Goal: Find specific page/section: Find specific page/section

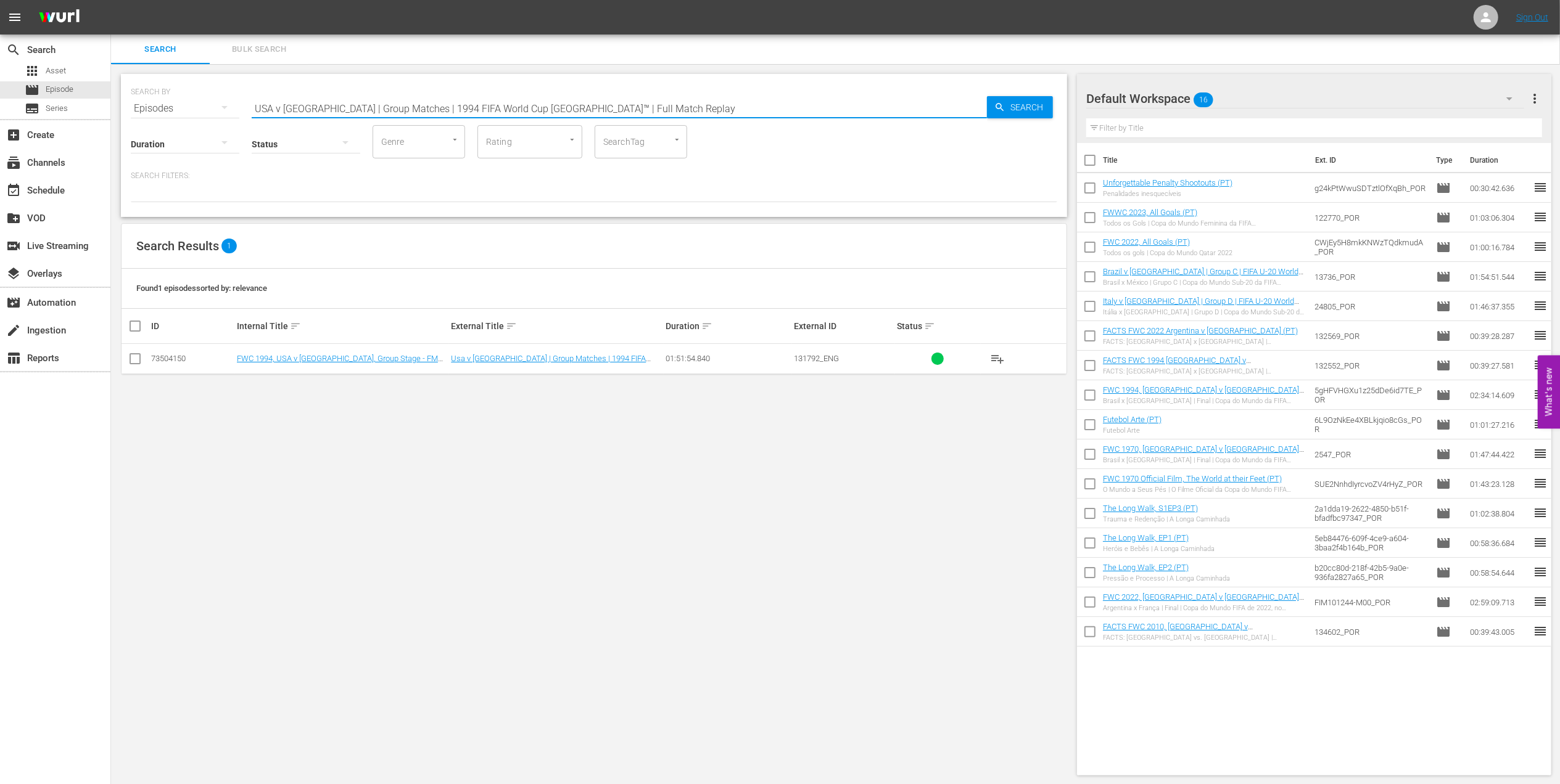
drag, startPoint x: 626, startPoint y: 111, endPoint x: 171, endPoint y: 101, distance: 455.1
click at [173, 101] on div "SEARCH BY Search By Episodes Search ID, Title, Description, Keywords, or Catego…" at bounding box center [593, 101] width 926 height 44
paste input "Netherlands v [GEOGRAPHIC_DATA] | Quarter-final"
drag, startPoint x: 678, startPoint y: 99, endPoint x: 210, endPoint y: 107, distance: 468.1
click at [211, 107] on div "SEARCH BY Search By Episodes Search ID, Title, Description, Keywords, or Catego…" at bounding box center [593, 101] width 926 height 44
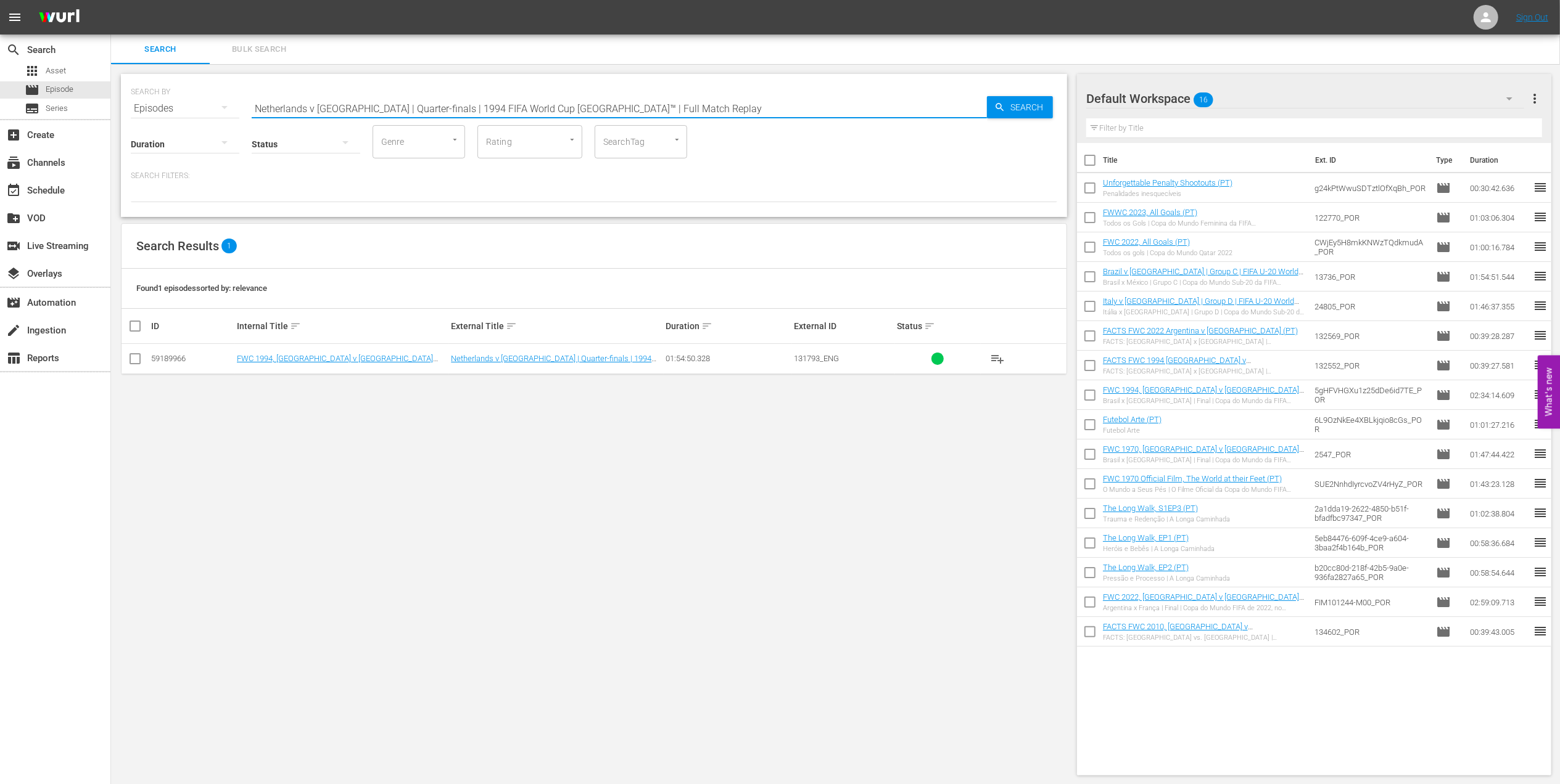
paste input "[GEOGRAPHIC_DATA] v [GEOGRAPHIC_DATA]"
paste input "EP 1 - FWWC 2019 | The Final"
drag, startPoint x: 519, startPoint y: 104, endPoint x: 123, endPoint y: 99, distance: 396.0
click at [124, 99] on div "SEARCH BY Search By Episodes Search ID, Title, Description, Keywords, or Catego…" at bounding box center [594, 145] width 946 height 143
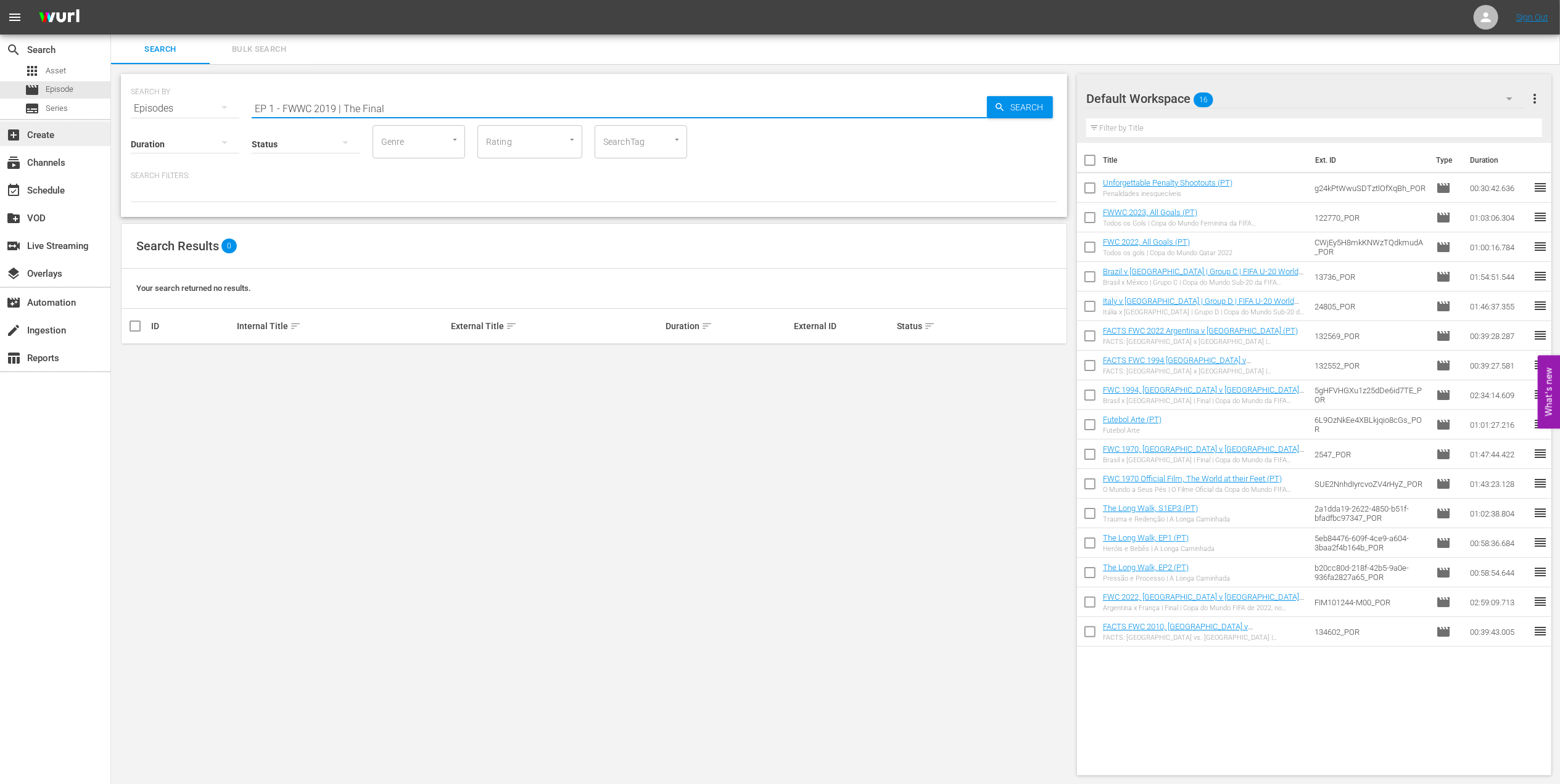
drag, startPoint x: 343, startPoint y: 104, endPoint x: 18, endPoint y: 134, distance: 326.4
click at [111, 0] on div "search Search apps Asset movie Episode subtitles Series add_box Create subscrip…" at bounding box center [836, 0] width 1449 height 0
click at [348, 107] on input "The Final" at bounding box center [619, 108] width 736 height 30
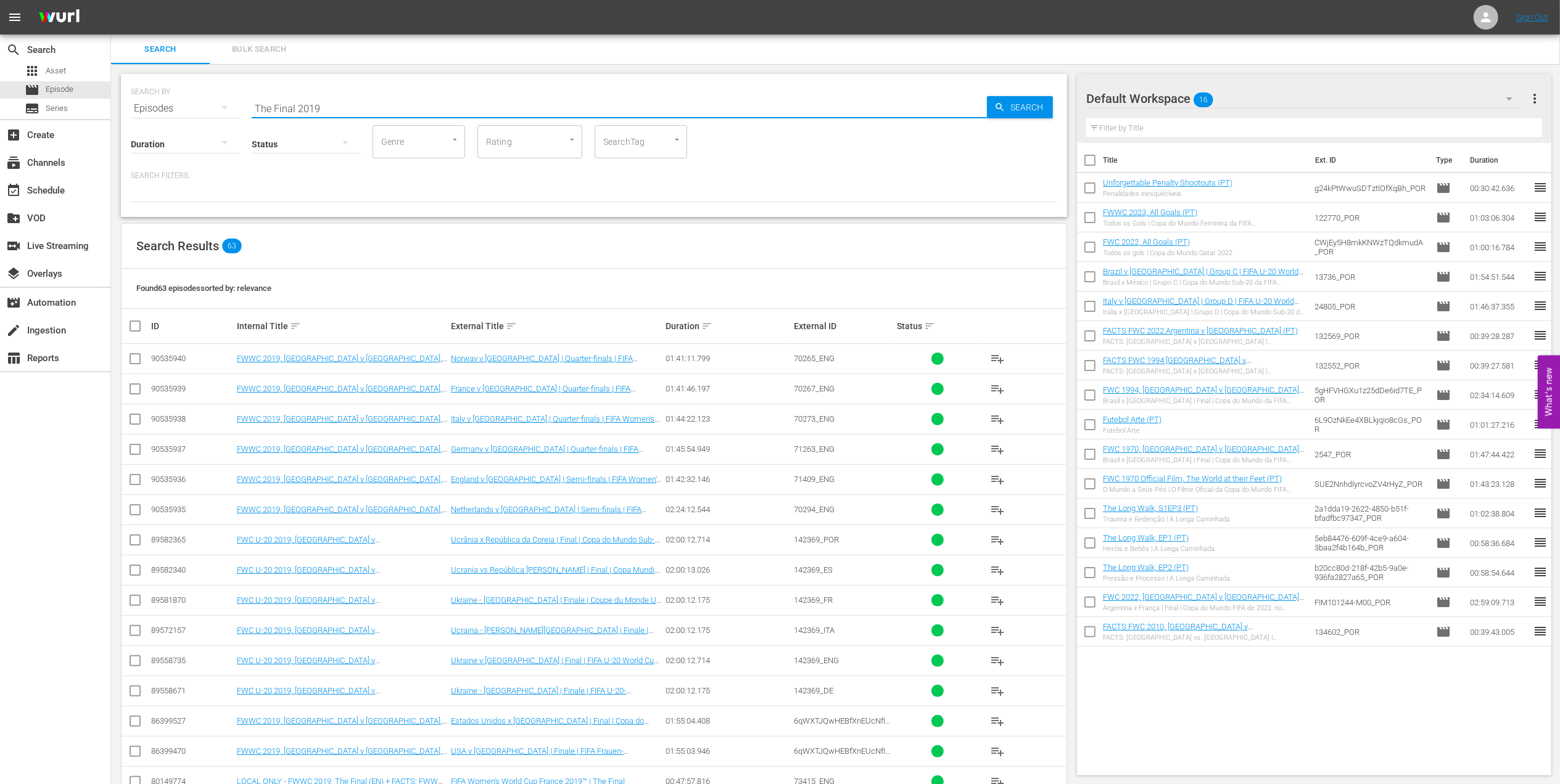
drag, startPoint x: 457, startPoint y: 109, endPoint x: 208, endPoint y: 109, distance: 249.0
click at [208, 109] on div "SEARCH BY Search By Episodes Search ID, Title, Description, Keywords, or Catego…" at bounding box center [593, 101] width 926 height 44
paste input "FWWC 2019 - Final - [GEOGRAPHIC_DATA] v [GEOGRAPHIC_DATA]"
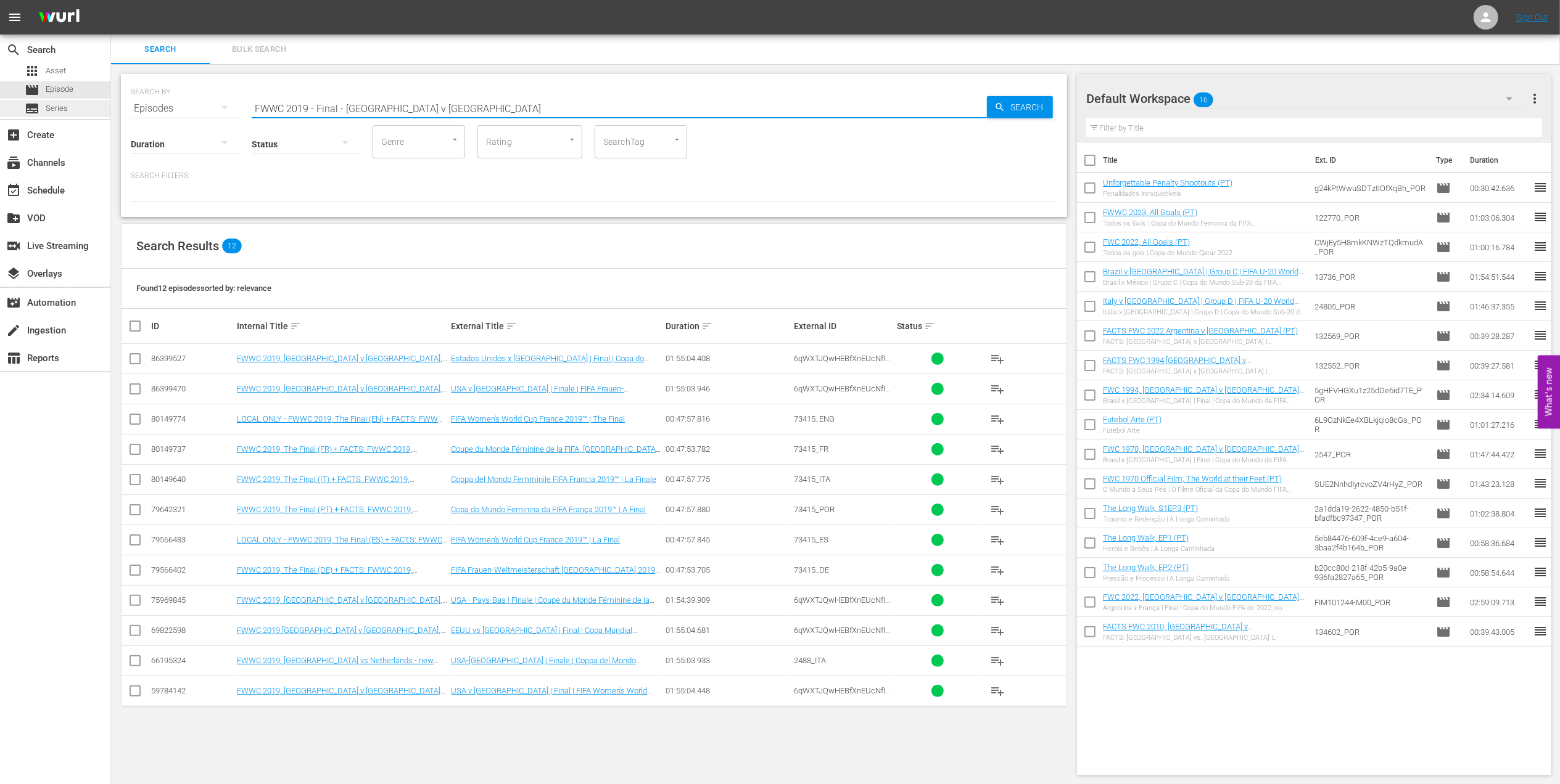
drag, startPoint x: 484, startPoint y: 109, endPoint x: 86, endPoint y: 101, distance: 398.1
click at [111, 0] on div "search Search apps Asset movie Episode subtitles Series add_box Create subscrip…" at bounding box center [836, 0] width 1449 height 0
paste input "2019 Official Film - Le Moment"
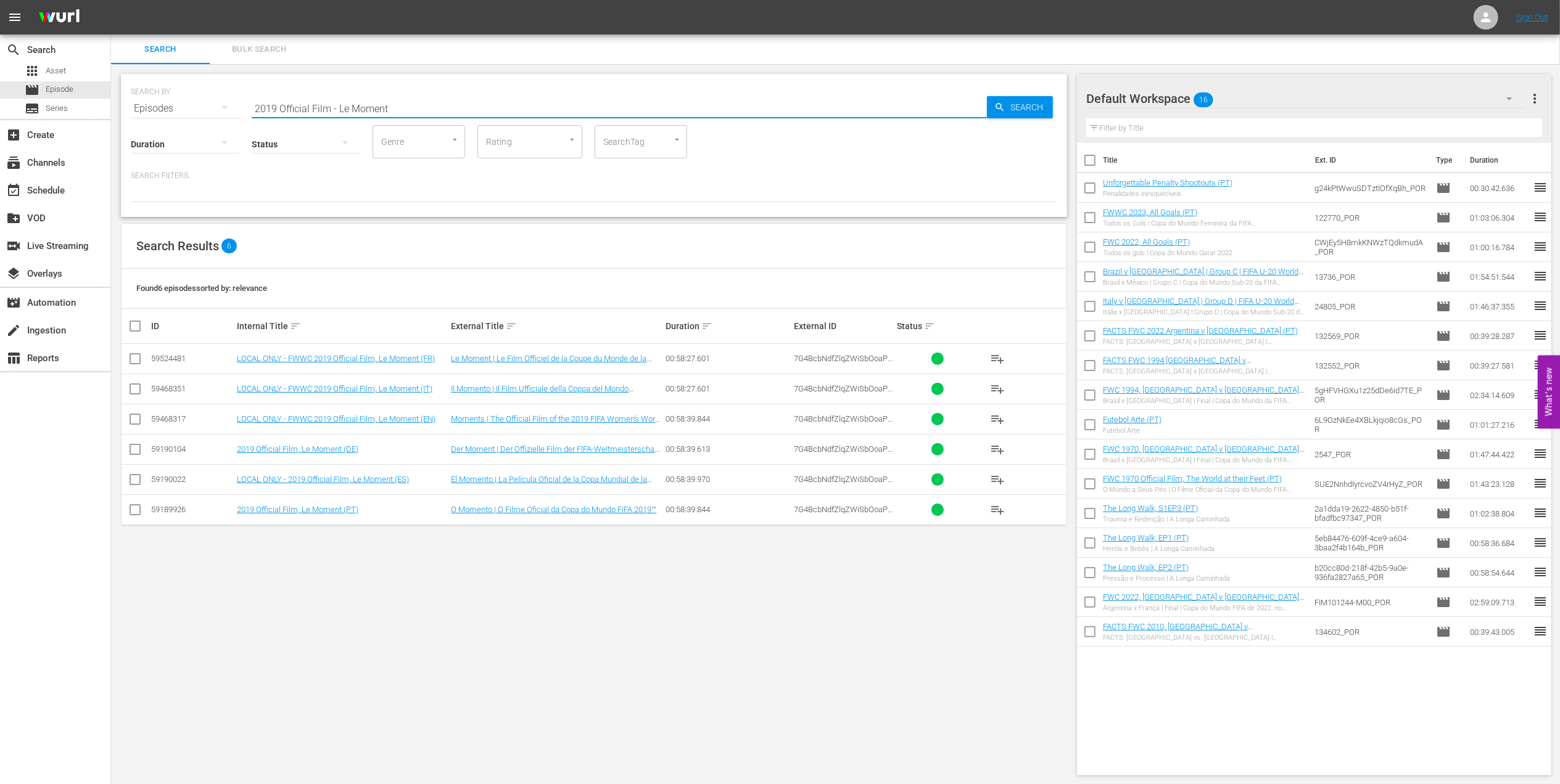
drag, startPoint x: 379, startPoint y: 107, endPoint x: 153, endPoint y: 108, distance: 226.0
click at [153, 108] on div "SEARCH BY Search By Episodes Search ID, Title, Description, Keywords, or Catego…" at bounding box center [593, 101] width 926 height 44
paste input "06 Official Film - The Story of the 2006 FIFA World Cup"
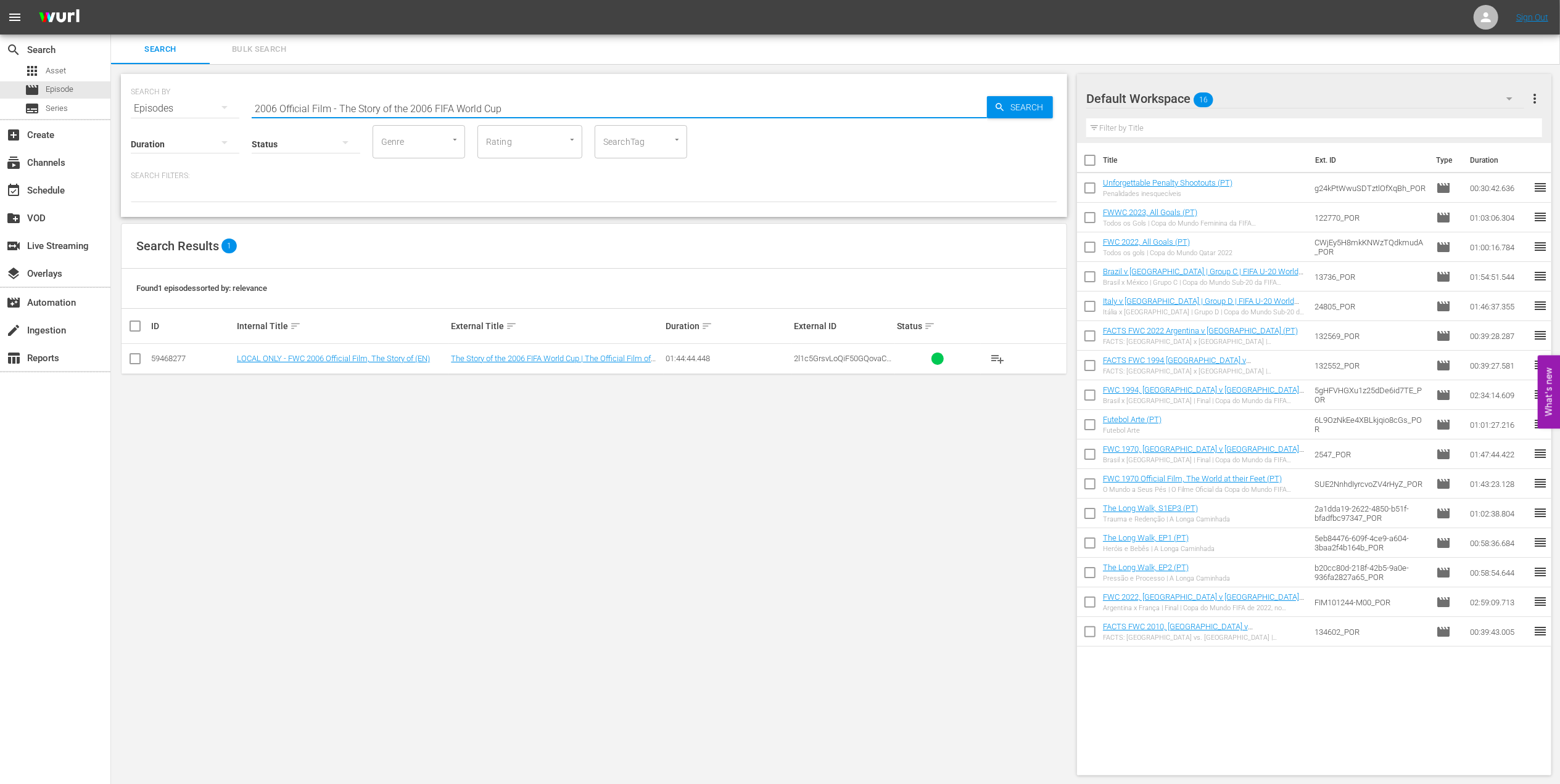
drag, startPoint x: 519, startPoint y: 102, endPoint x: 194, endPoint y: 106, distance: 325.0
click at [194, 106] on div "SEARCH BY Search By Episodes Search ID, Title, Description, Keywords, or Catego…" at bounding box center [593, 101] width 926 height 44
paste input "FWC 2006, [GEOGRAPHIC_DATA] v [GEOGRAPHIC_DATA] (Semi-Finals)"
drag, startPoint x: 462, startPoint y: 104, endPoint x: 219, endPoint y: 108, distance: 243.0
click at [219, 108] on div "SEARCH BY Search By Episodes Search ID, Title, Description, Keywords, or Catego…" at bounding box center [593, 101] width 926 height 44
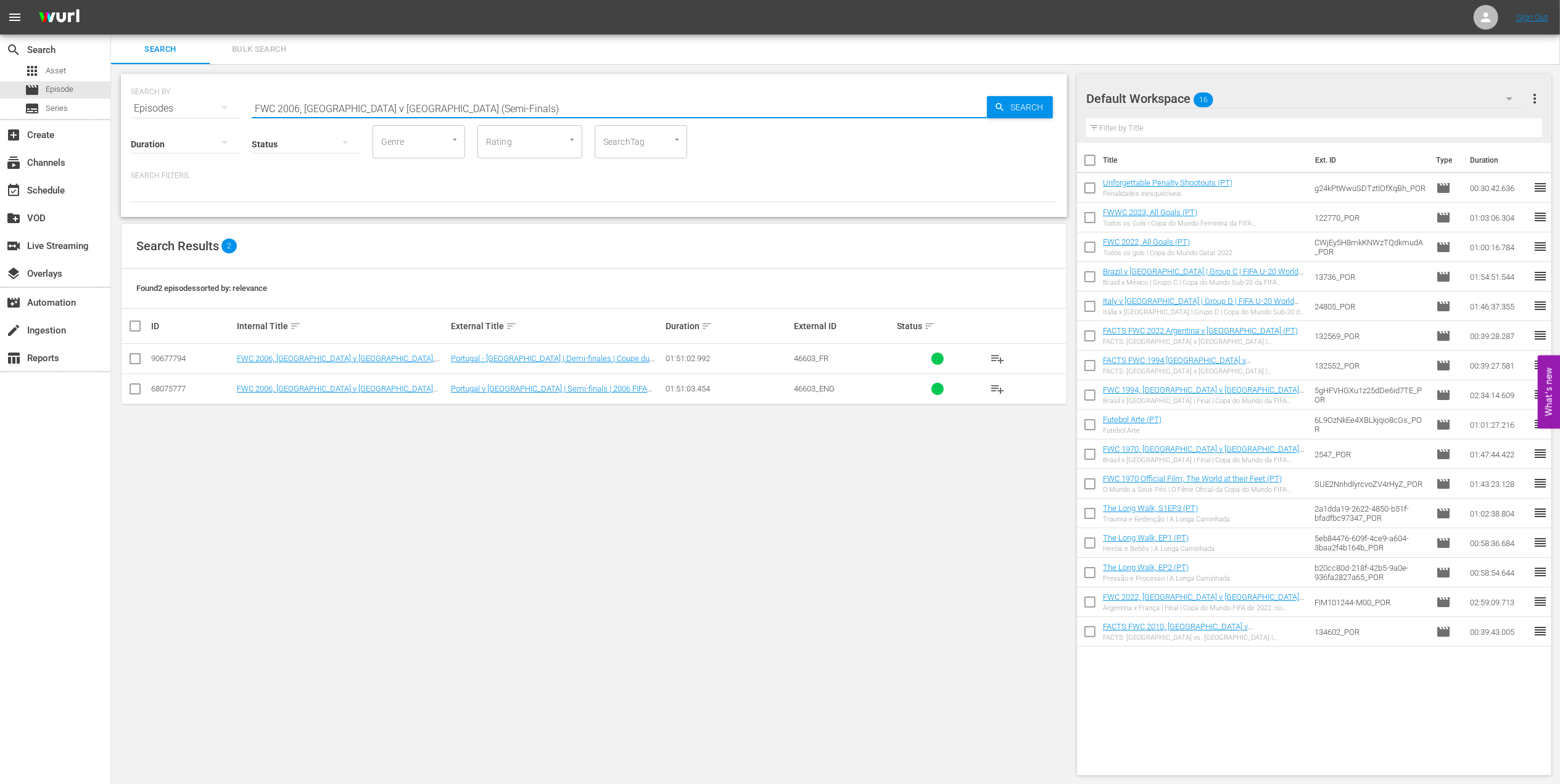
paste input "- SF - [GEOGRAPHIC_DATA] v [GEOGRAPHIC_DATA]"
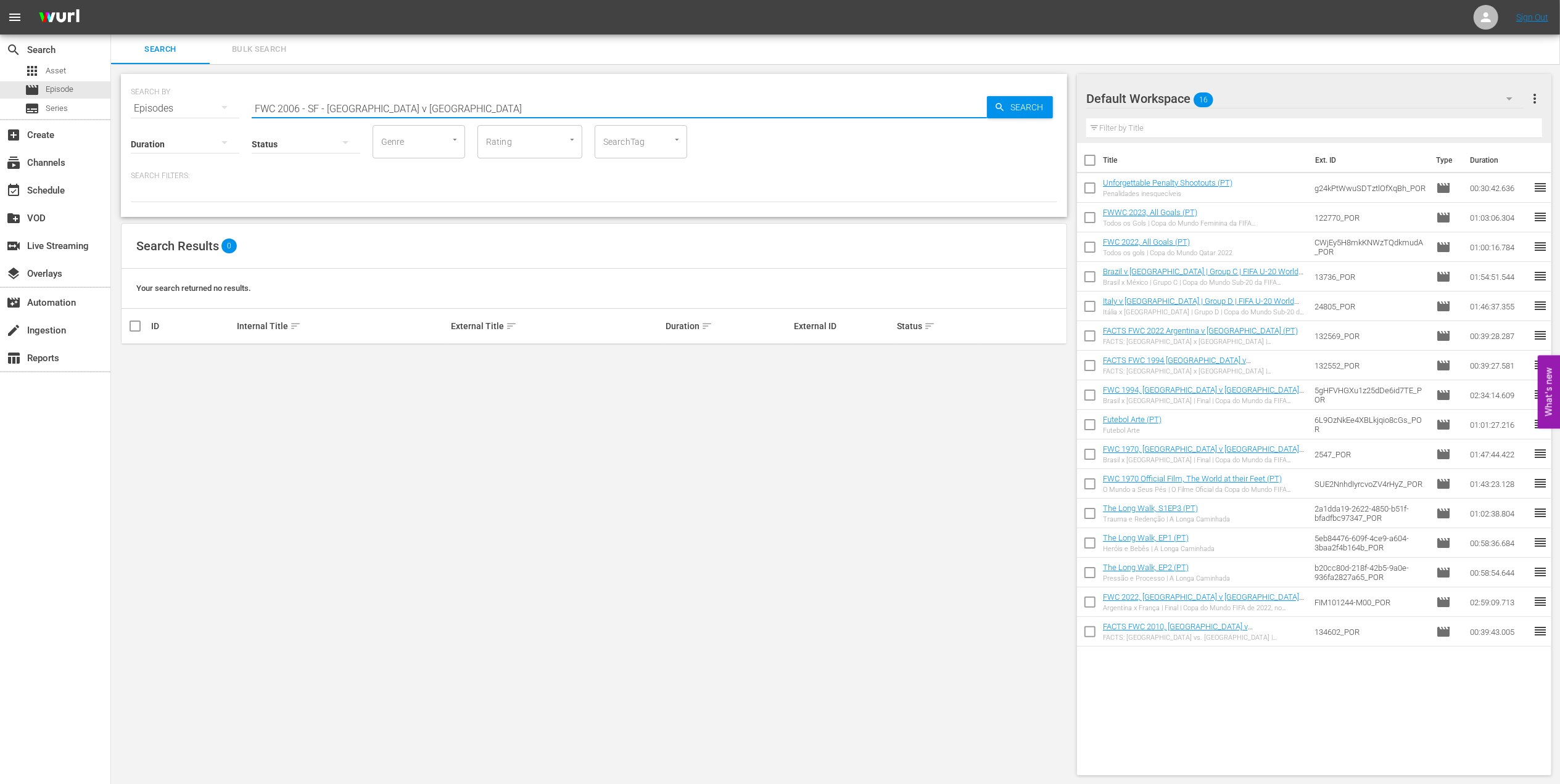
drag, startPoint x: 325, startPoint y: 110, endPoint x: 160, endPoint y: 124, distance: 165.6
click at [160, 124] on div "SEARCH BY Search By Episodes Search ID, Title, Description, Keywords, or Catego…" at bounding box center [594, 145] width 946 height 143
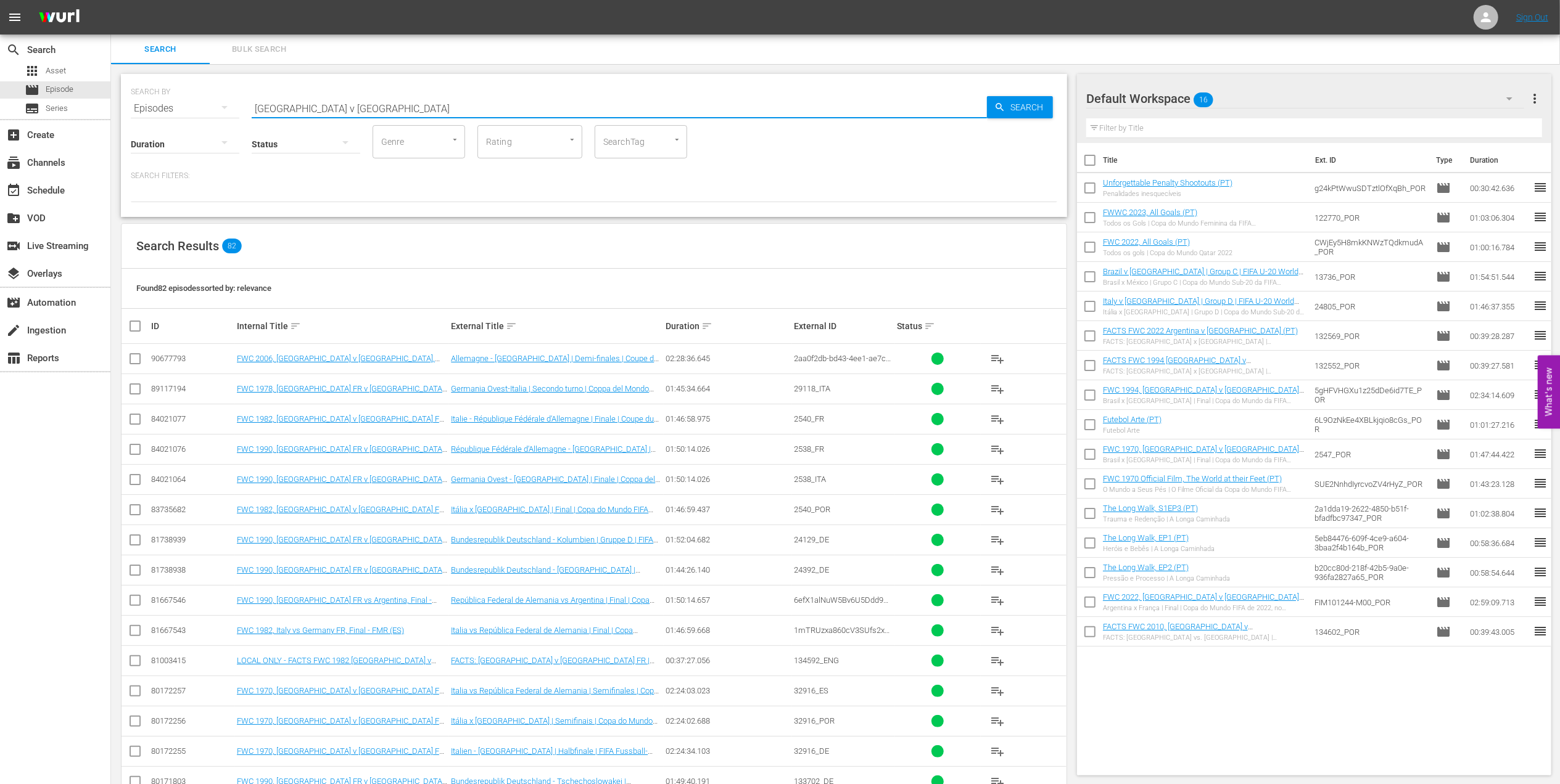
click at [361, 104] on input "[GEOGRAPHIC_DATA] v [GEOGRAPHIC_DATA]" at bounding box center [619, 108] width 736 height 30
drag, startPoint x: 266, startPoint y: 108, endPoint x: 181, endPoint y: 108, distance: 85.0
click at [182, 108] on div "SEARCH BY Search By Episodes Search ID, Title, Description, Keywords, or Catego…" at bounding box center [593, 101] width 926 height 44
paste input "FWC 2006 - Final - [GEOGRAPHIC_DATA] v [GEOGRAPHIC_DATA]"
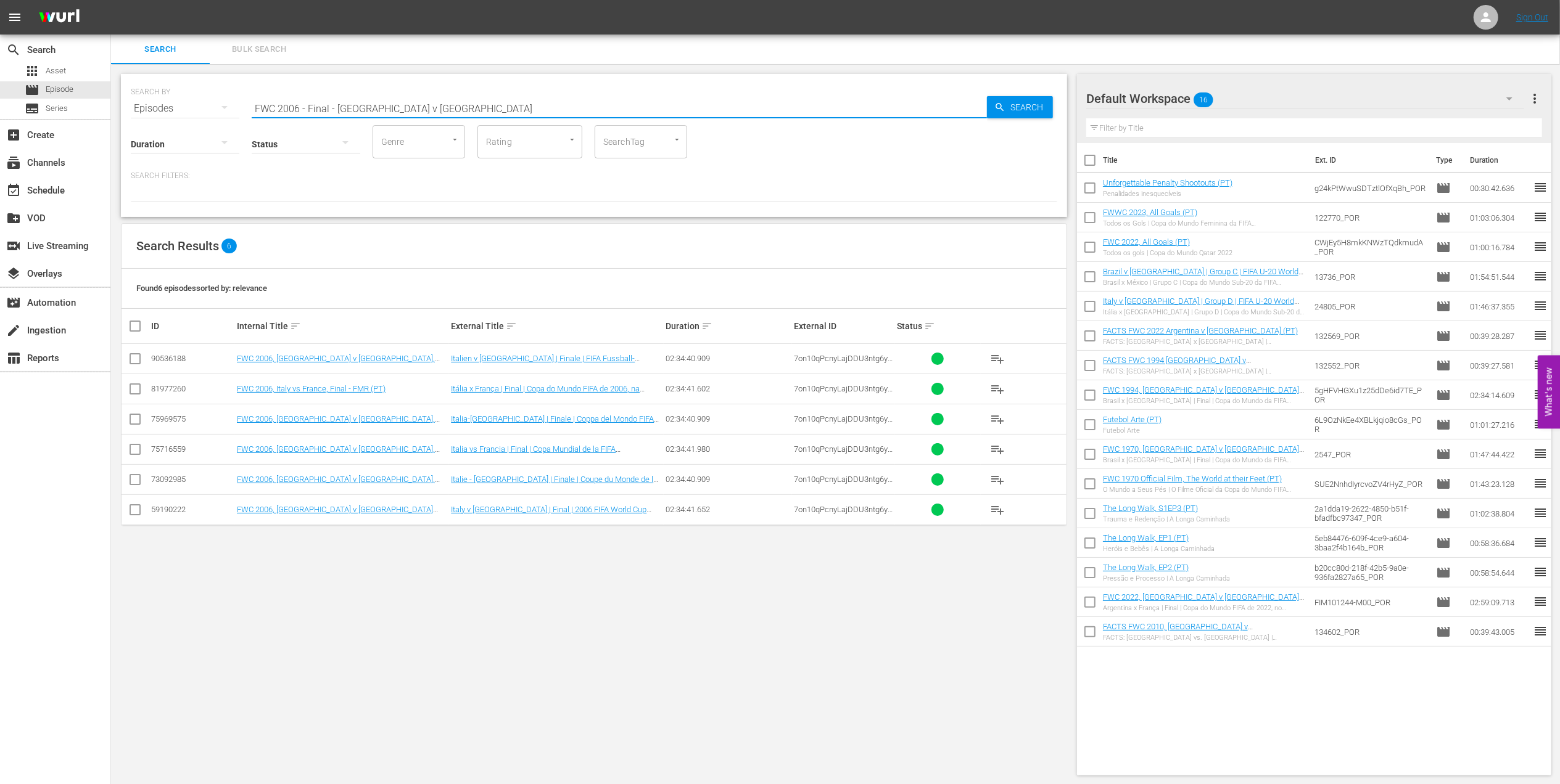
drag, startPoint x: 405, startPoint y: 107, endPoint x: 181, endPoint y: 108, distance: 224.0
click at [182, 108] on div "SEARCH BY Search By Episodes Search ID, Title, Description, Keywords, or Catego…" at bounding box center [593, 101] width 926 height 44
paste input "1966 Germany FR v [GEOGRAPHIC_DATA], Quarterfinals"
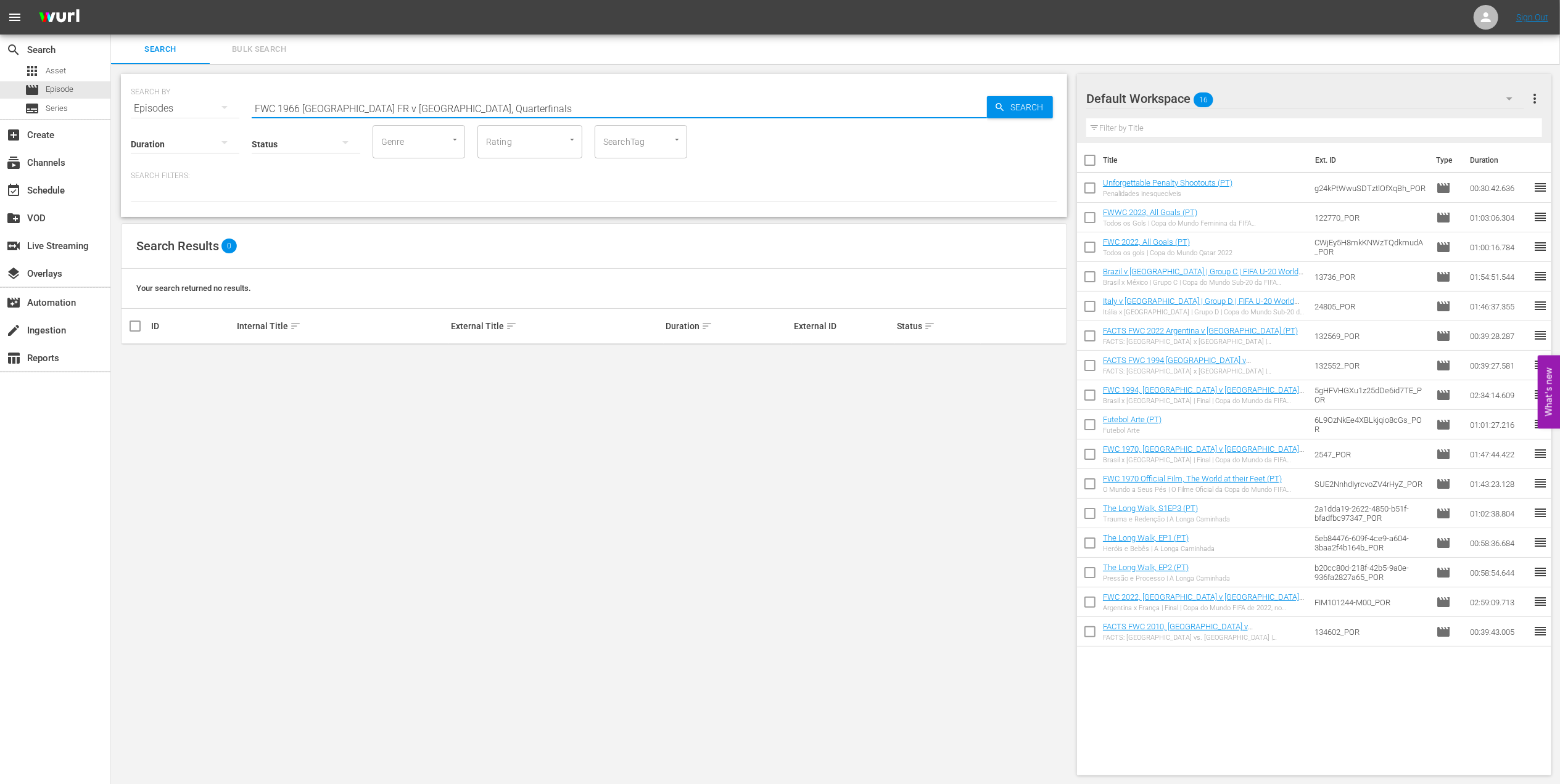
drag, startPoint x: 472, startPoint y: 110, endPoint x: 409, endPoint y: 110, distance: 63.0
click at [409, 110] on input "FWC 1966 [GEOGRAPHIC_DATA] FR v [GEOGRAPHIC_DATA], Quarterfinals" at bounding box center [619, 108] width 736 height 30
drag, startPoint x: 442, startPoint y: 100, endPoint x: 191, endPoint y: 104, distance: 251.0
click at [191, 104] on div "SEARCH BY Search By Episodes Search ID, Title, Description, Keywords, or Catego…" at bounding box center [593, 101] width 926 height 44
paste input "Portugal v [GEOGRAPHIC_DATA] DPR, Quarterfinals"
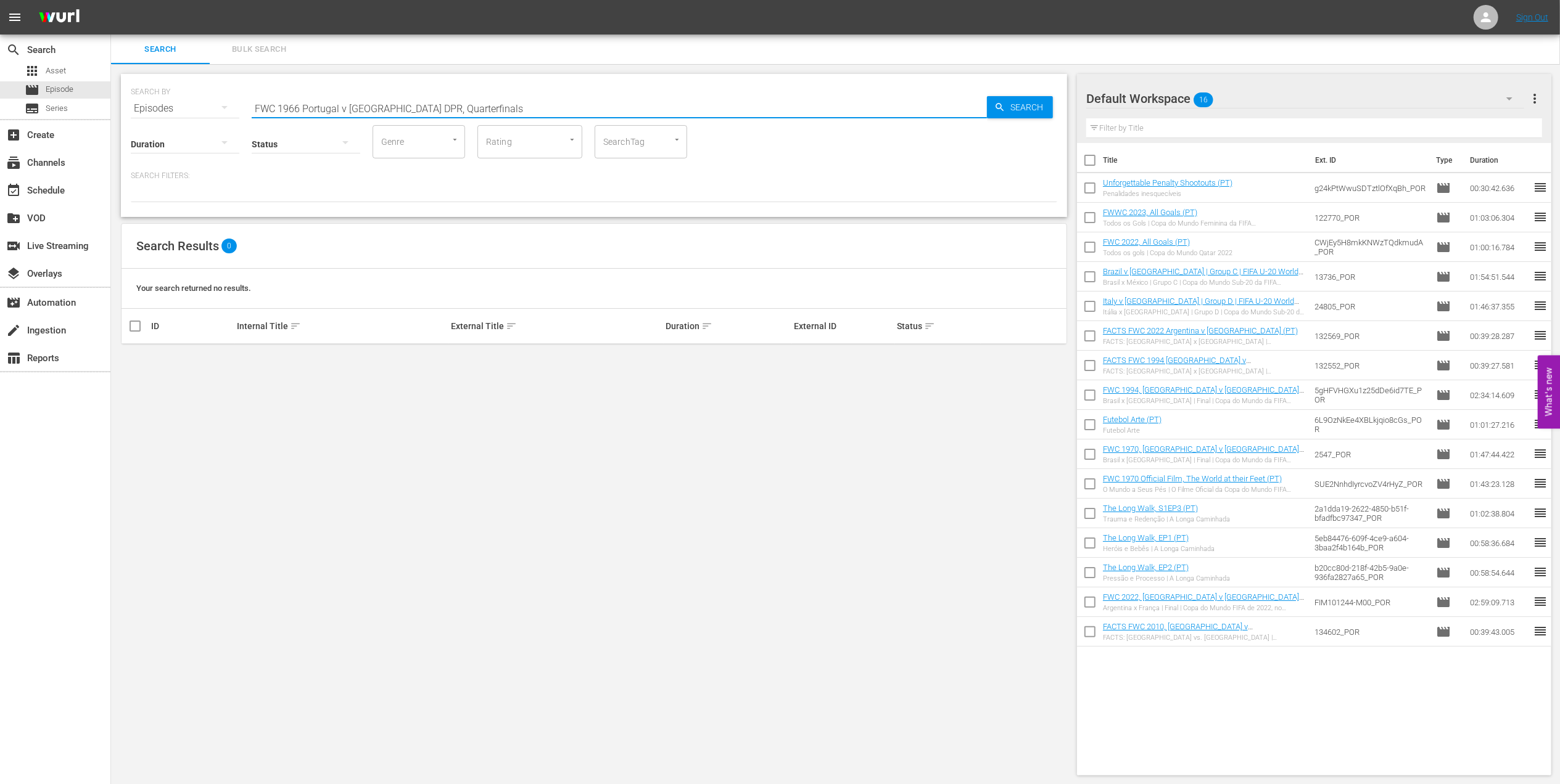
drag, startPoint x: 472, startPoint y: 107, endPoint x: 400, endPoint y: 107, distance: 72.0
click at [400, 107] on input "FWC 1966 Portugal v [GEOGRAPHIC_DATA] DPR, Quarterfinals" at bounding box center [619, 108] width 736 height 30
click at [442, 117] on div "Search ID, Title, Description, Keywords, or Category FWC 1966 [GEOGRAPHIC_DATA]…" at bounding box center [619, 108] width 736 height 30
drag, startPoint x: 440, startPoint y: 116, endPoint x: 327, endPoint y: 110, distance: 113.2
click at [327, 110] on input "FWC 1966 Portugal v [GEOGRAPHIC_DATA] DPR" at bounding box center [619, 108] width 736 height 30
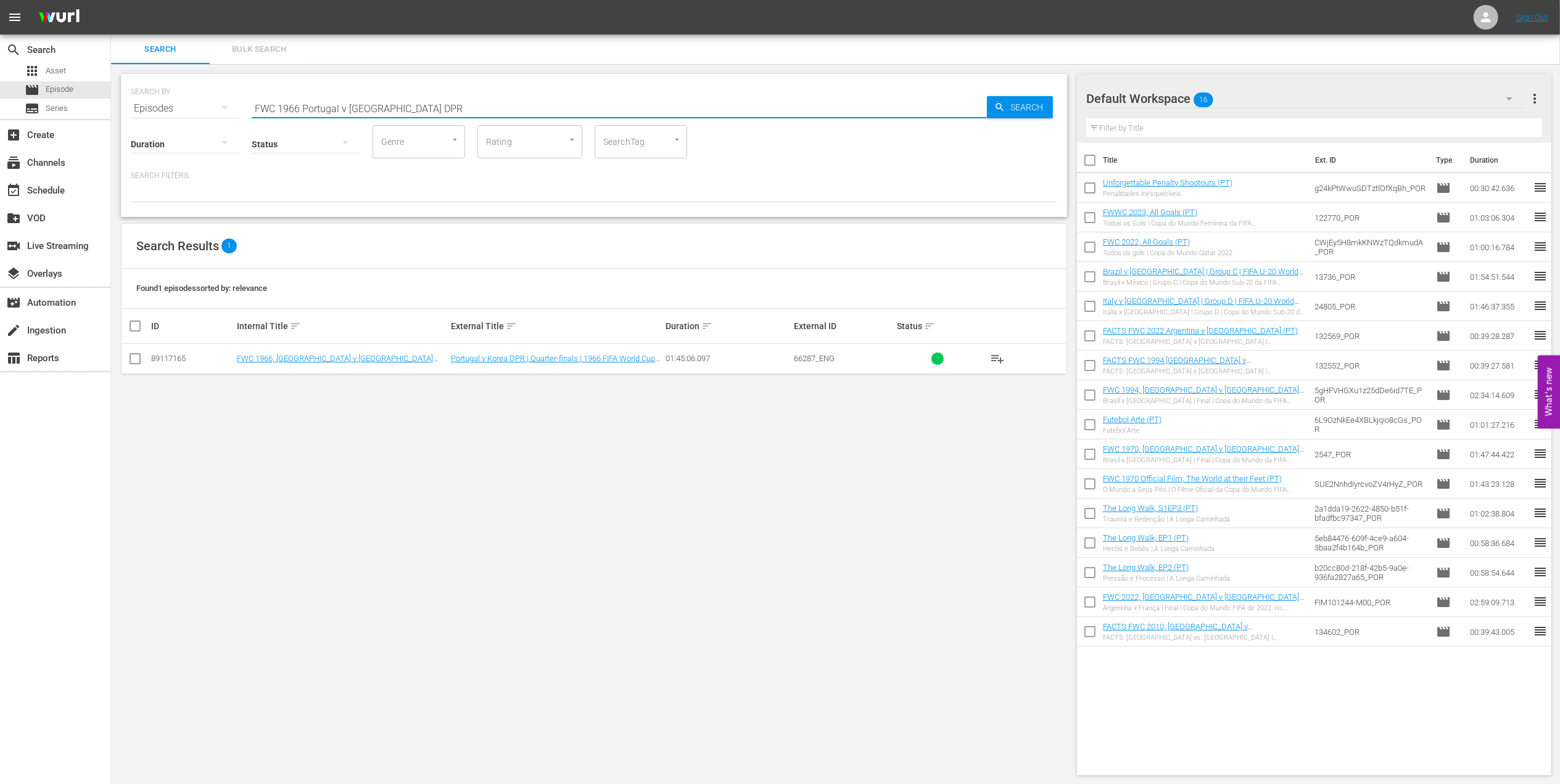
drag, startPoint x: 412, startPoint y: 106, endPoint x: 443, endPoint y: 110, distance: 31.3
click at [412, 107] on input "FWC 1966 Portugal v [GEOGRAPHIC_DATA] DPR" at bounding box center [619, 108] width 736 height 30
click at [442, 110] on input "FWC 1966 Portugal v [GEOGRAPHIC_DATA] DPR" at bounding box center [619, 108] width 736 height 30
drag, startPoint x: 442, startPoint y: 110, endPoint x: 413, endPoint y: 110, distance: 29.0
click at [440, 110] on input "FWC 1966 Portugal v [GEOGRAPHIC_DATA] DPR" at bounding box center [619, 108] width 736 height 30
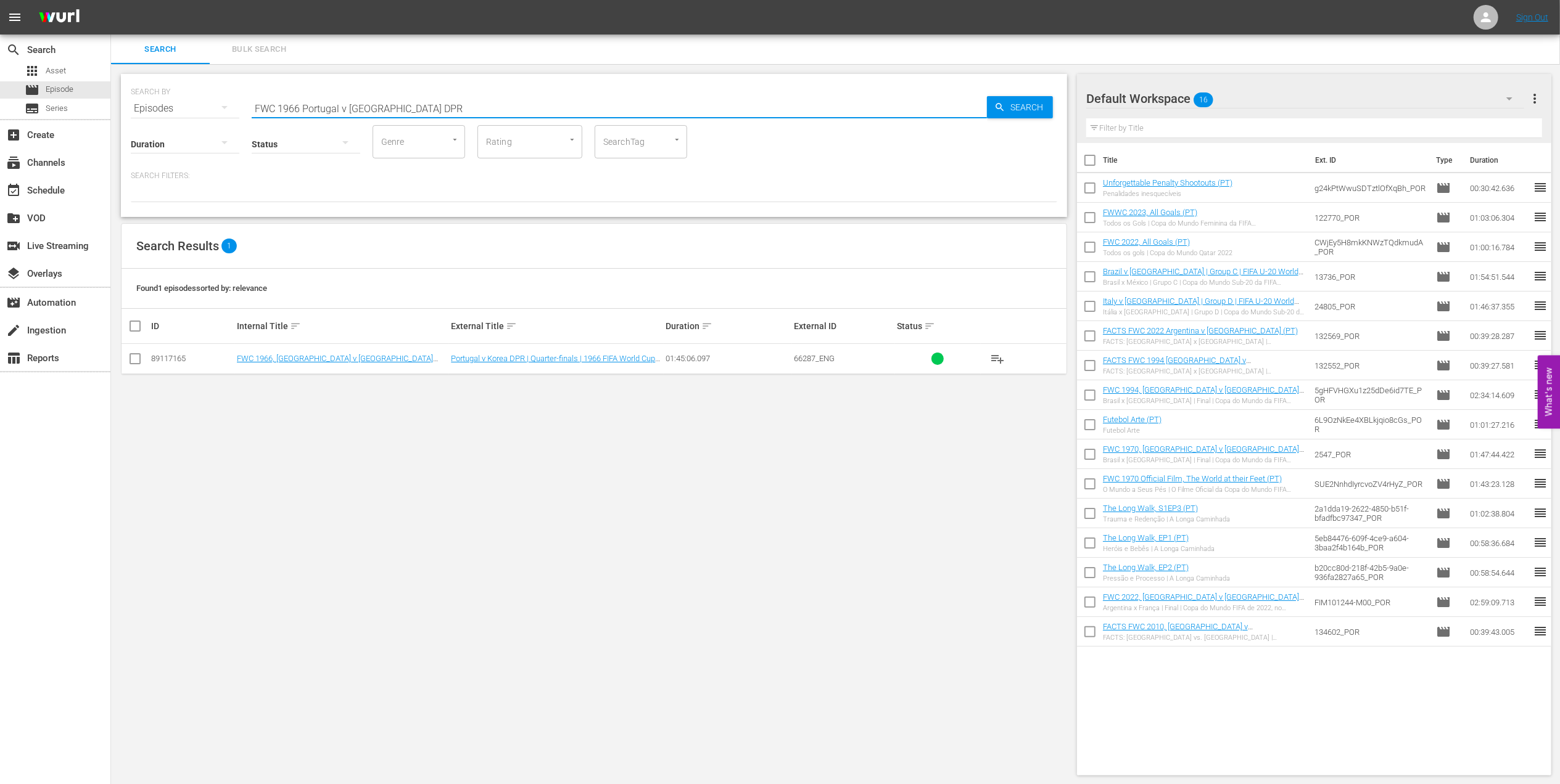
click at [354, 104] on input "FWC 1966 Portugal v [GEOGRAPHIC_DATA] DPR" at bounding box center [619, 108] width 736 height 30
drag, startPoint x: 376, startPoint y: 111, endPoint x: 182, endPoint y: 111, distance: 194.0
click at [182, 111] on div "SEARCH BY Search By Episodes Search ID, Title, Description, Keywords, or Catego…" at bounding box center [593, 101] width 926 height 44
paste input "- Final - [GEOGRAPHIC_DATA] v [GEOGRAPHIC_DATA]"
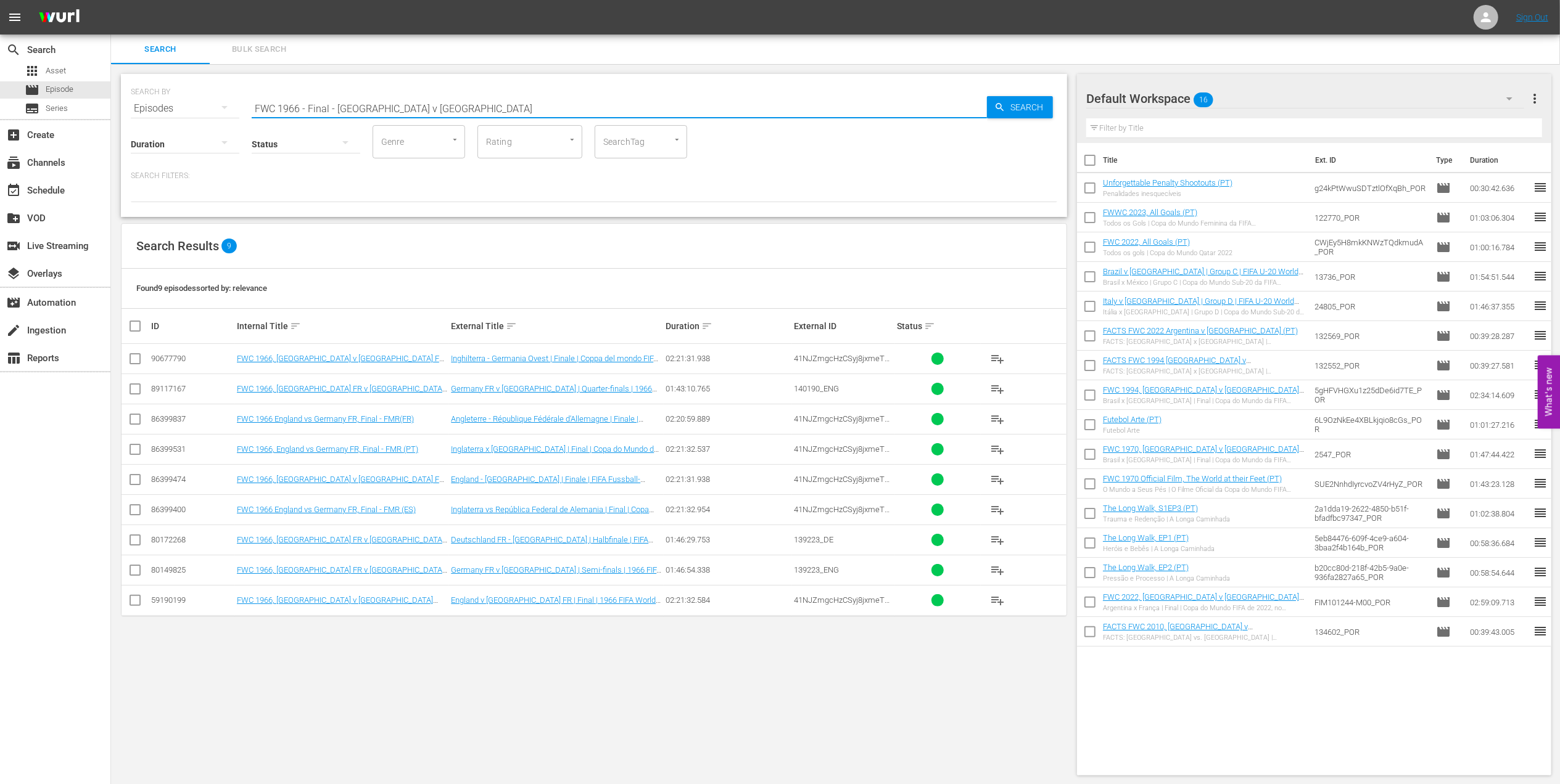
drag, startPoint x: 440, startPoint y: 108, endPoint x: 168, endPoint y: 110, distance: 272.0
click at [168, 110] on div "SEARCH BY Search By Episodes Search ID, Title, Description, Keywords, or Catego…" at bounding box center [593, 101] width 926 height 44
paste input "WC 1991 - Final - [GEOGRAPHIC_DATA] v [GEOGRAPHIC_DATA]"
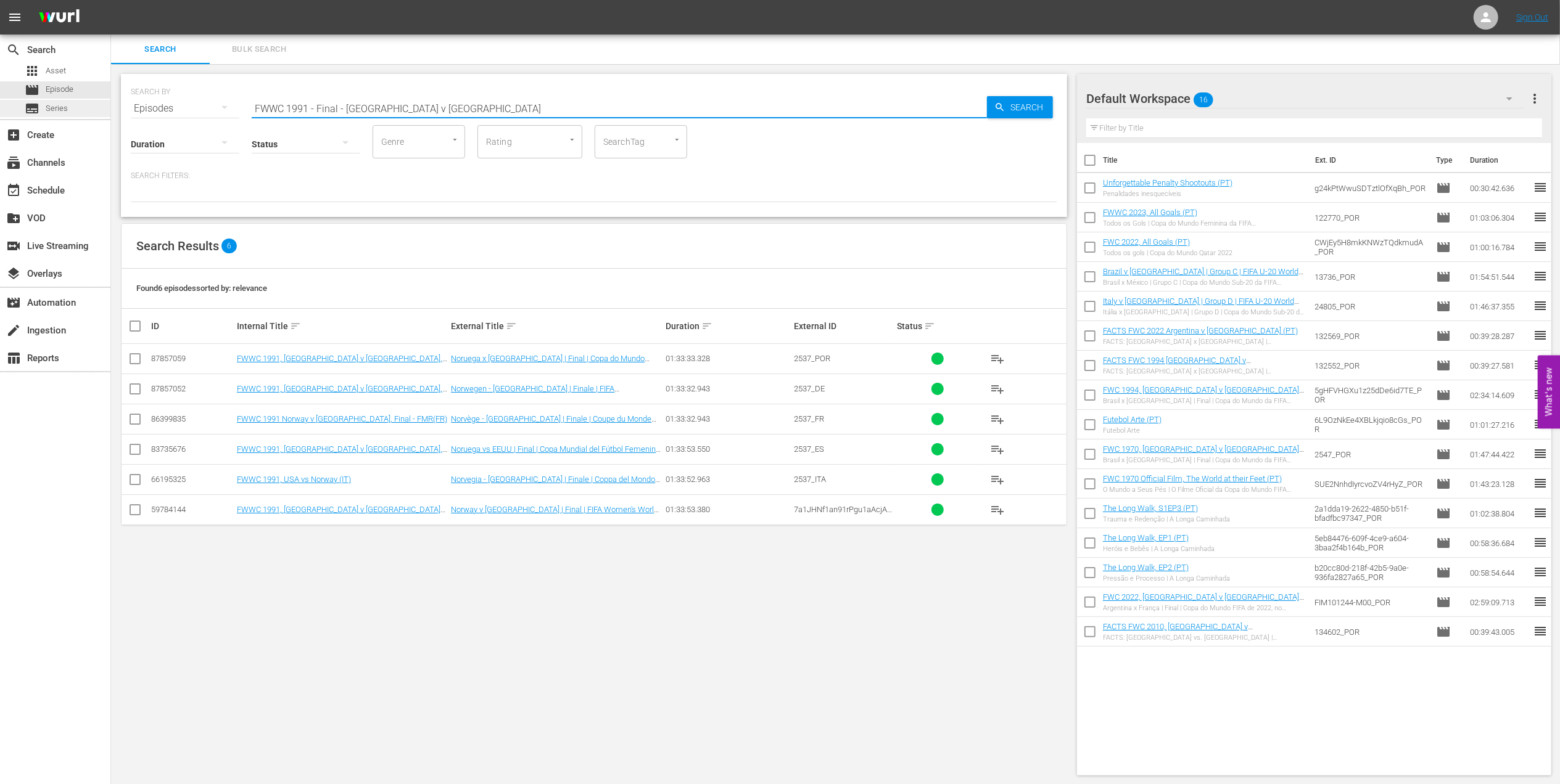
drag, startPoint x: 252, startPoint y: 109, endPoint x: 108, endPoint y: 109, distance: 144.0
click at [111, 0] on div "search Search apps Asset movie Episode subtitles Series add_box Create subscrip…" at bounding box center [836, 0] width 1449 height 0
paste input "C 1998 - Final - [GEOGRAPHIC_DATA] v [GEOGRAPHIC_DATA]"
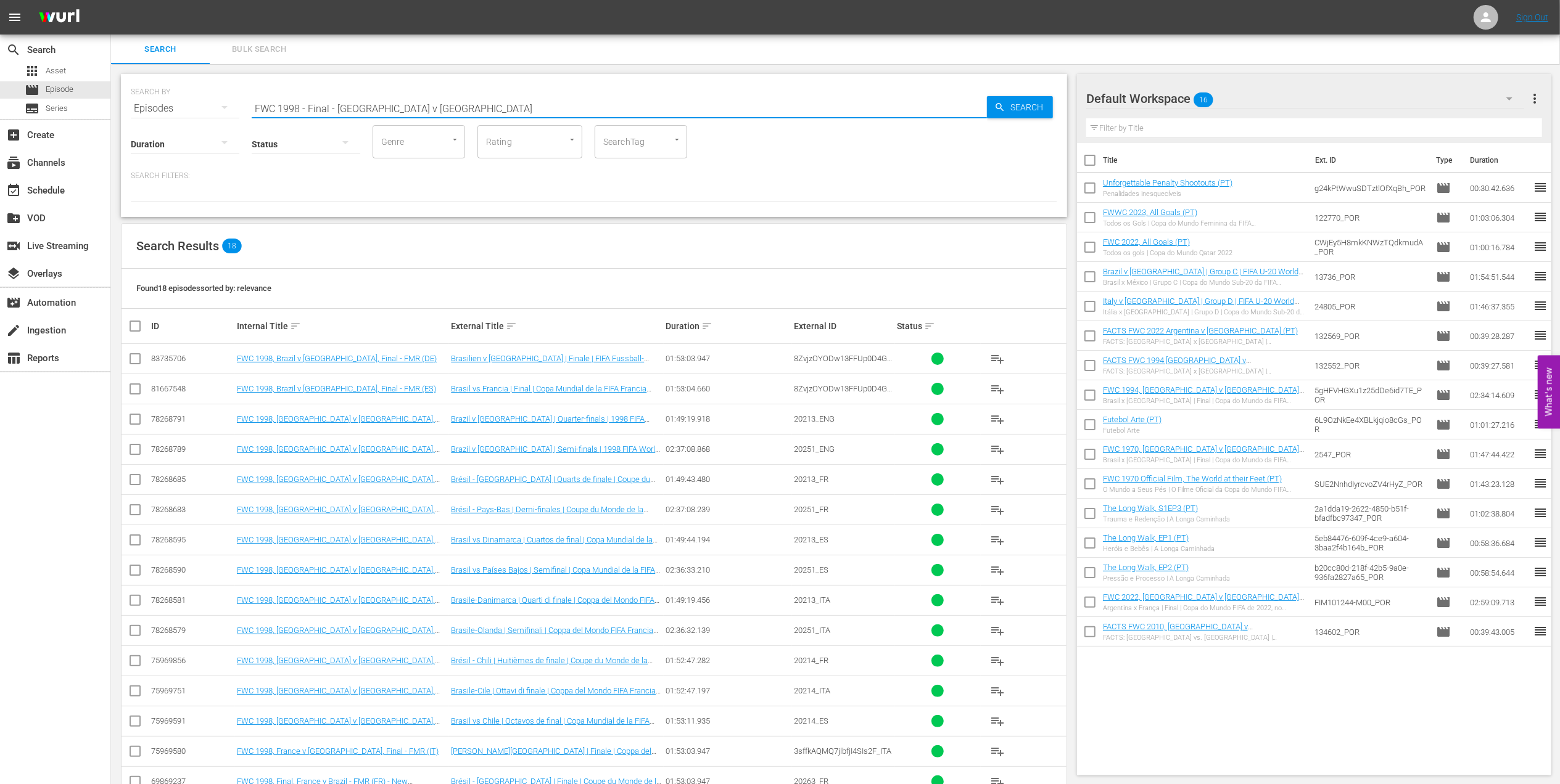
drag, startPoint x: 429, startPoint y: 99, endPoint x: 196, endPoint y: 104, distance: 233.1
click at [197, 104] on div "SEARCH BY Search By Episodes Search ID, Title, Description, Keywords, or Catego…" at bounding box center [593, 101] width 926 height 44
paste input "1998 Official Film - La Coupe de la Gloir"
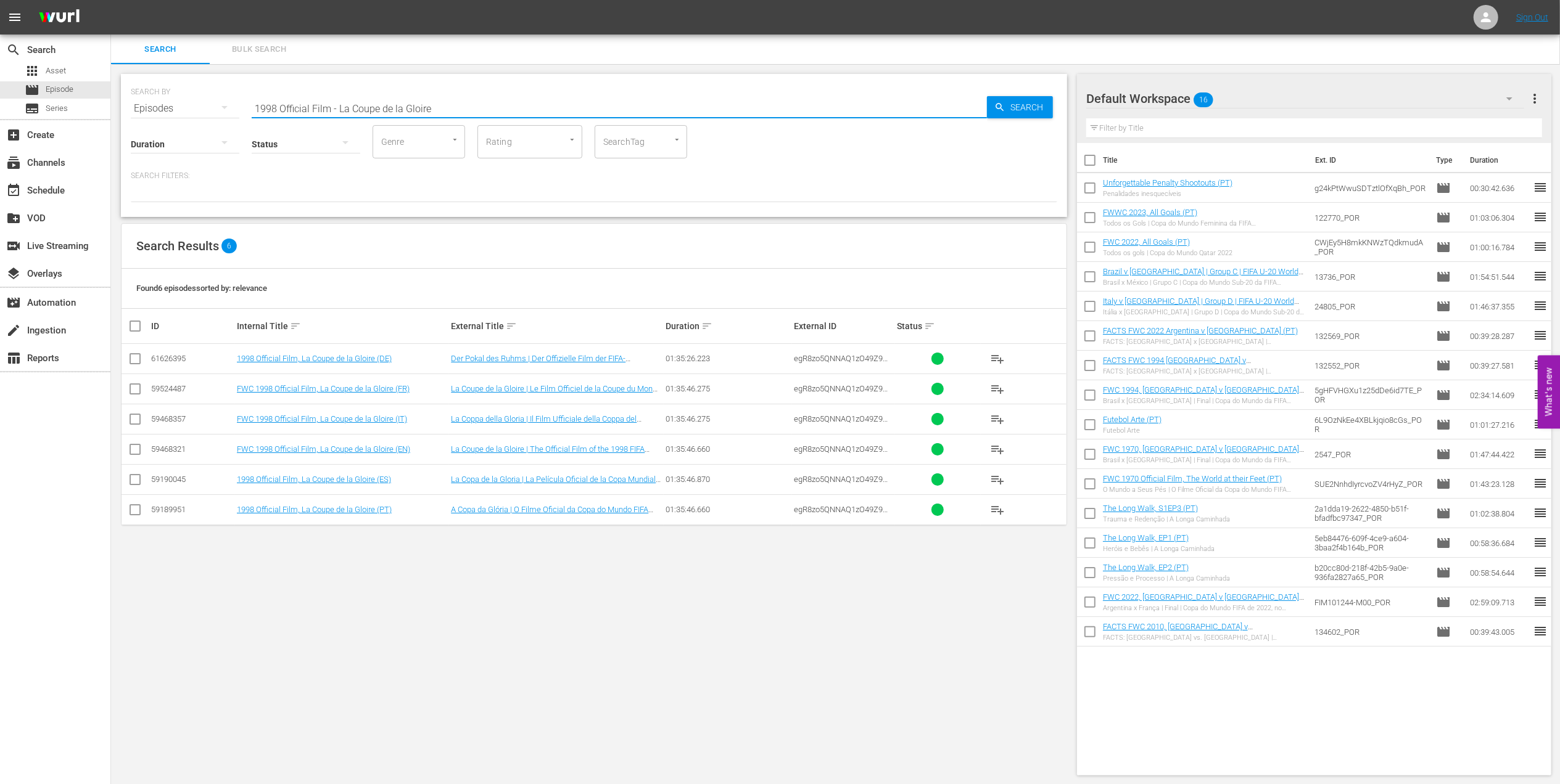
drag, startPoint x: 449, startPoint y: 109, endPoint x: 148, endPoint y: 104, distance: 301.0
click at [148, 104] on div "SEARCH BY Search By Episodes Search ID, Title, Description, Keywords, or Catego…" at bounding box center [593, 101] width 926 height 44
paste input "England v [GEOGRAPHIC_DATA] | Group Matches | 1986 FIFA World Cup [GEOGRAPHIC_D…"
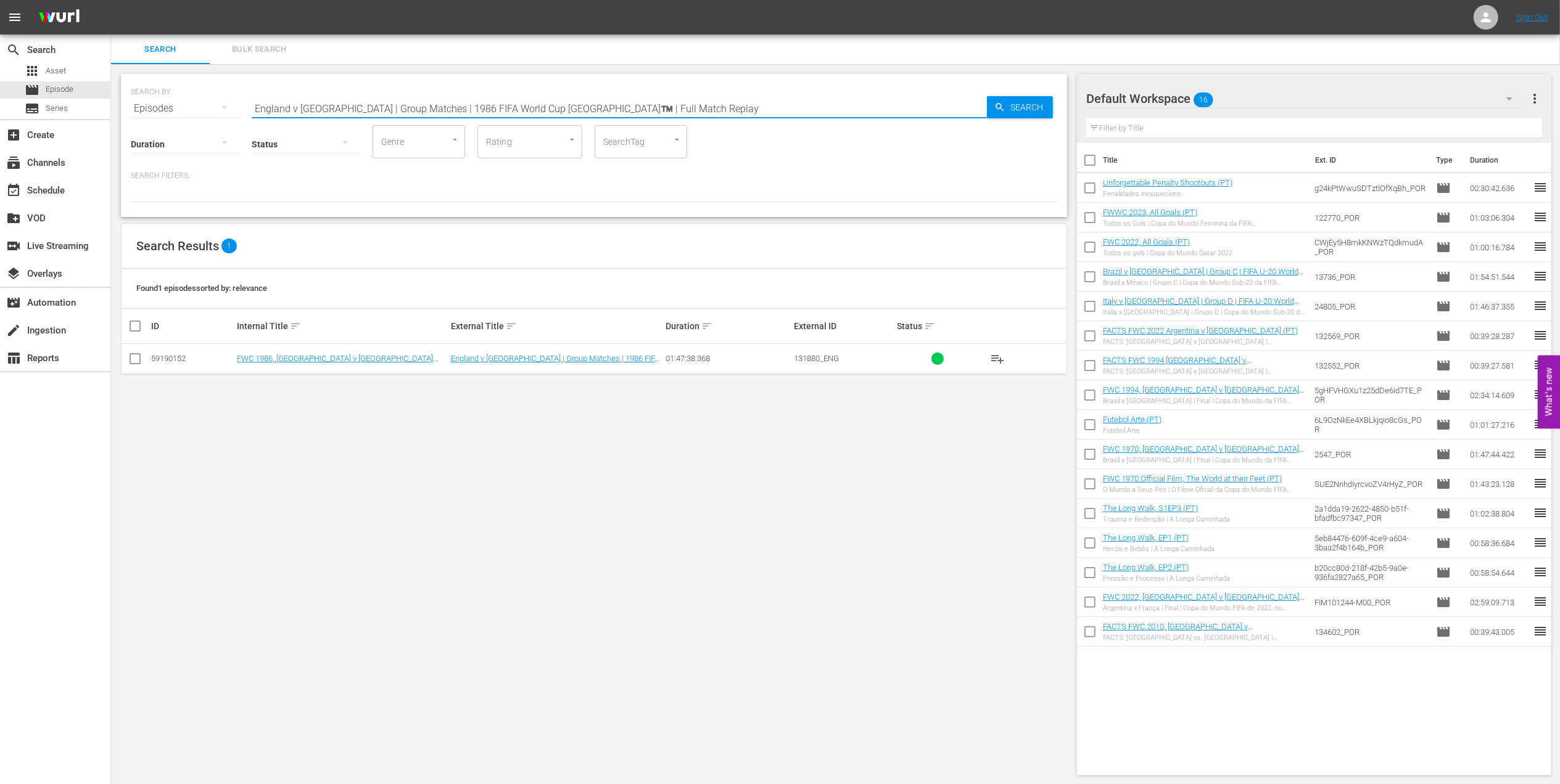
drag, startPoint x: 658, startPoint y: 109, endPoint x: 169, endPoint y: 109, distance: 489.0
click at [162, 109] on div "SEARCH BY Search By Episodes Search ID, Title, Description, Keywords, or Catego…" at bounding box center [593, 101] width 926 height 44
paste input "FWC 1986 - Final - Argentina v German"
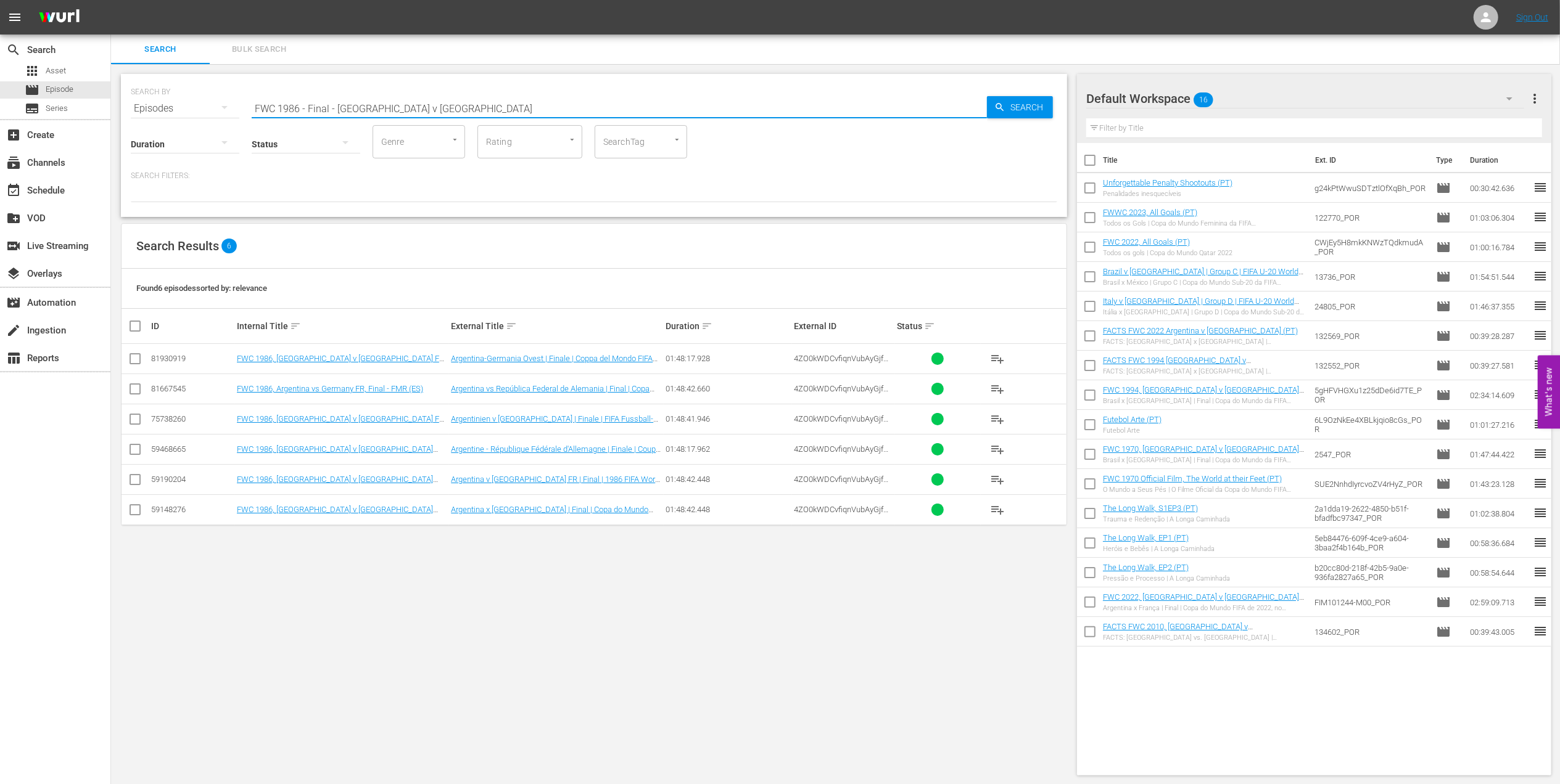
drag, startPoint x: 467, startPoint y: 101, endPoint x: 176, endPoint y: 104, distance: 291.0
click at [176, 104] on div "SEARCH BY Search By Episodes Search ID, Title, Description, Keywords, or Catego…" at bounding box center [593, 101] width 926 height 44
paste input "1986 Official Film - Hero"
drag, startPoint x: 372, startPoint y: 111, endPoint x: 218, endPoint y: 112, distance: 154.0
click at [218, 112] on div "SEARCH BY Search By Episodes Search ID, Title, Description, Keywords, or Catego…" at bounding box center [593, 101] width 926 height 44
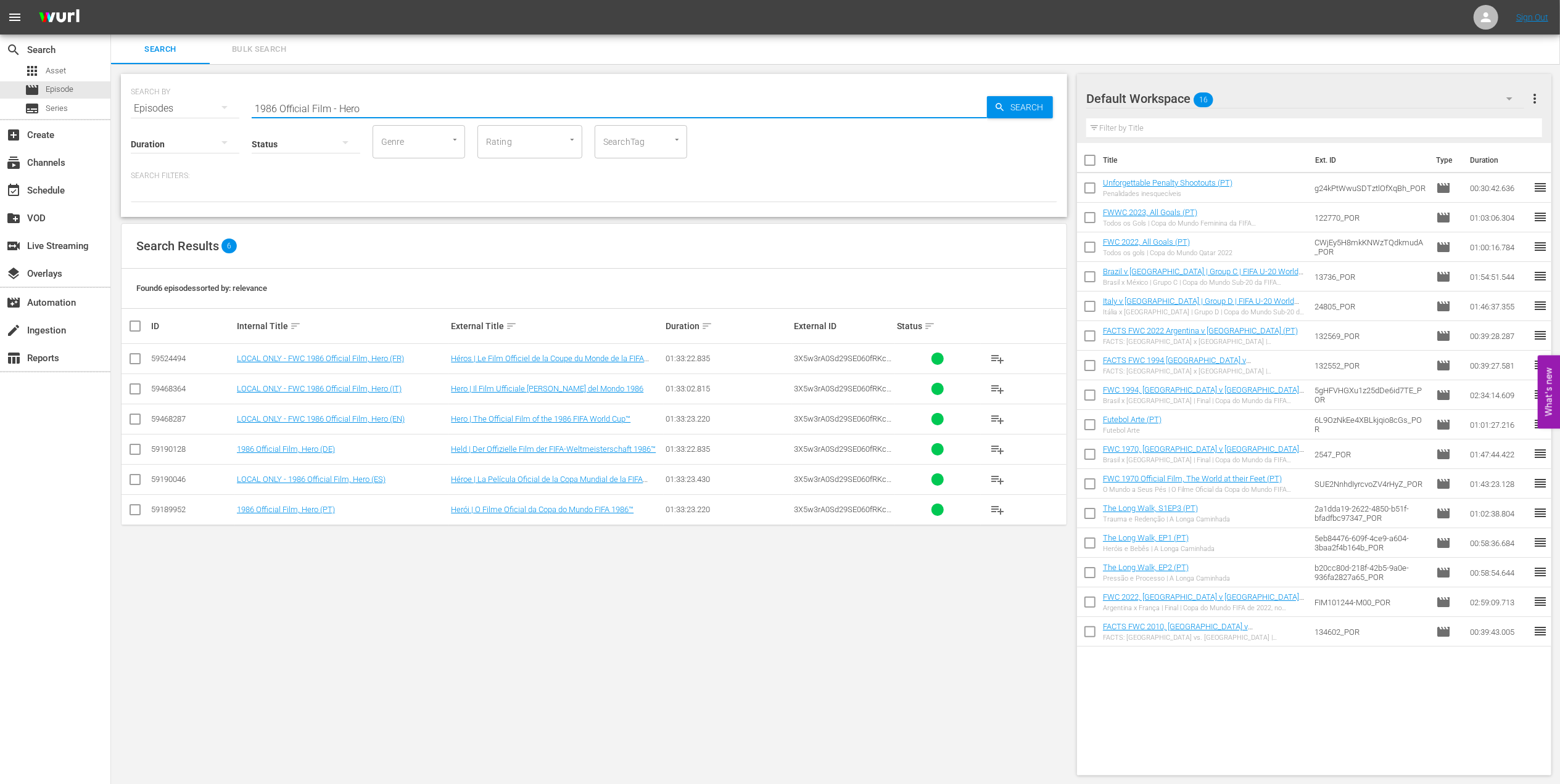
paste input "Netherlands v [GEOGRAPHIC_DATA] | Round of 16 | FIFA World Cup 2022 | Full Matc…"
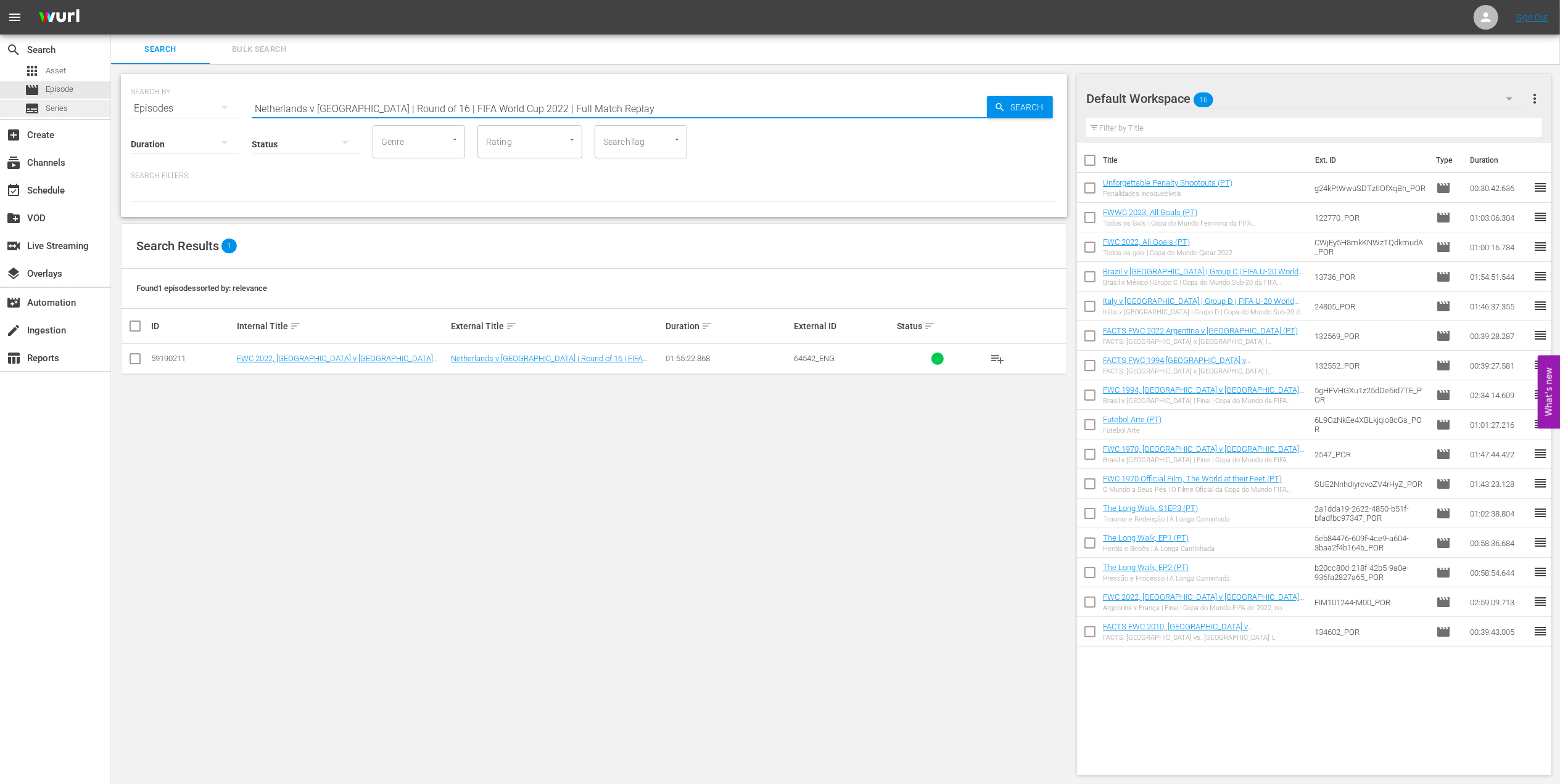
drag, startPoint x: 391, startPoint y: 114, endPoint x: 101, endPoint y: 114, distance: 290.0
click at [111, 0] on div "search Search apps Asset movie Episode subtitles Series add_box Create subscrip…" at bounding box center [836, 0] width 1449 height 0
paste input "[PERSON_NAME] in the FIFA World Cup™"
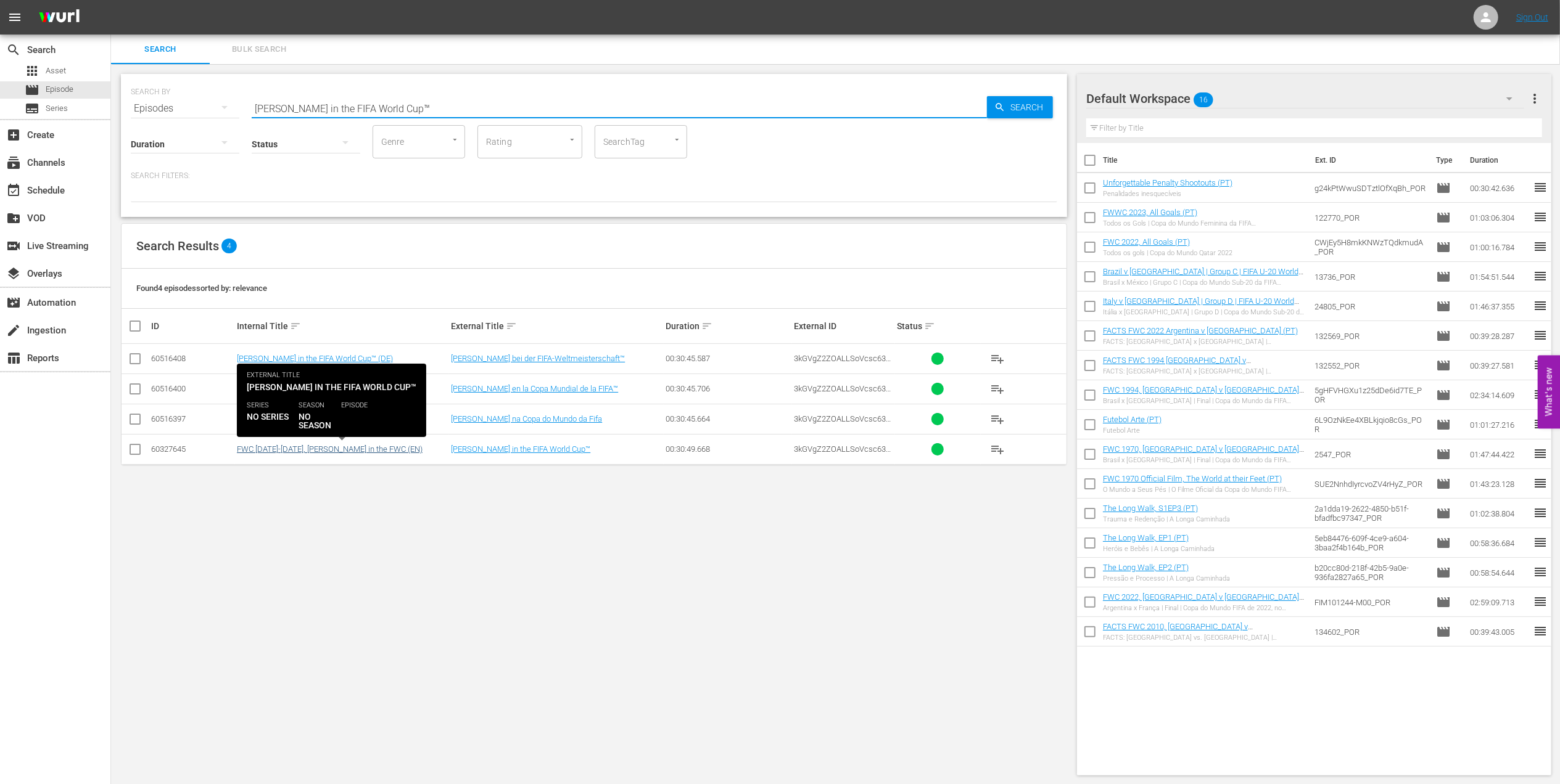
type input "[PERSON_NAME] in the FIFA World Cup™"
click at [358, 454] on link "FWC [DATE]-[DATE], [PERSON_NAME] in the FWC (EN)" at bounding box center [329, 449] width 185 height 9
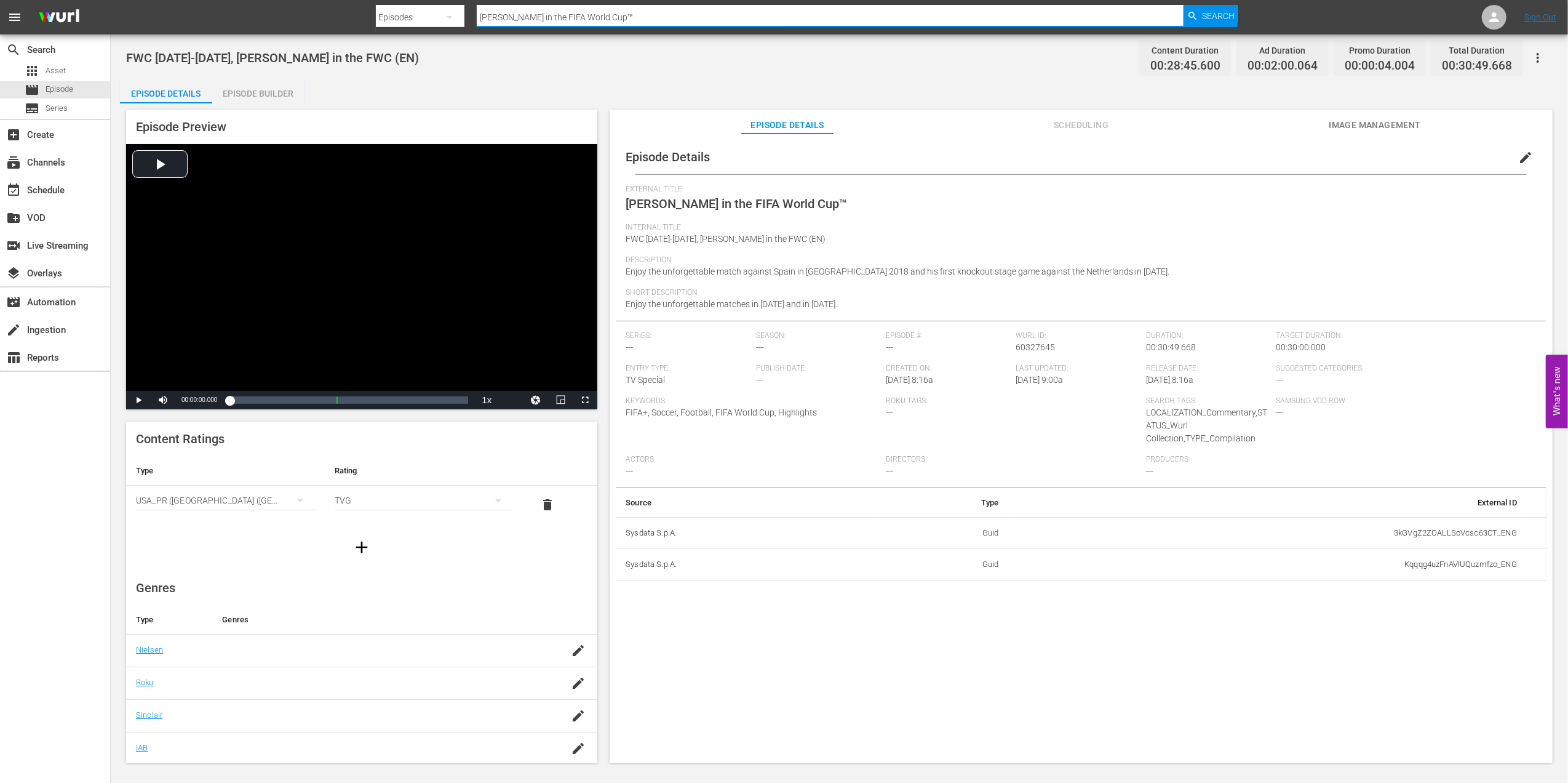
drag, startPoint x: 619, startPoint y: 11, endPoint x: 370, endPoint y: 13, distance: 249.0
click at [371, 11] on nav "menu Search By Episodes Search ID, Title, Description, Keywords, or Category [P…" at bounding box center [784, 17] width 1568 height 35
paste input "Portugal v [GEOGRAPHIC_DATA] | Group B | FIFA World Cup 2018 | Full Match Replay"
type input "Portugal v [GEOGRAPHIC_DATA] | Group B | FIFA World Cup 2018 | Full Match Replay"
click at [1212, 11] on span "Search" at bounding box center [1218, 16] width 33 height 22
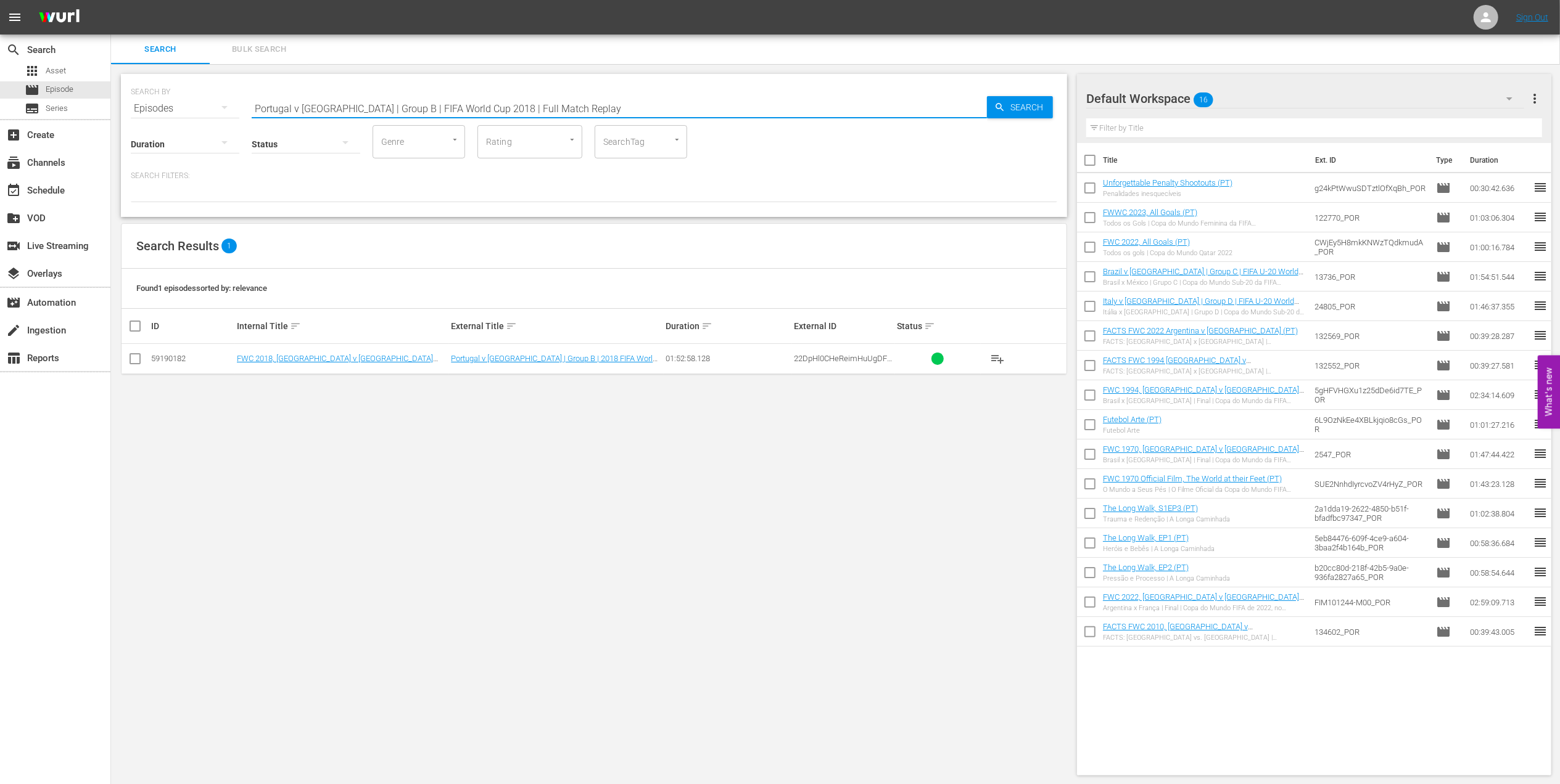
drag, startPoint x: 598, startPoint y: 102, endPoint x: 208, endPoint y: 104, distance: 390.0
click at [208, 104] on div "SEARCH BY Search By Episodes Search ID, Title, Description, Keywords, or Catego…" at bounding box center [593, 101] width 926 height 44
paste input "[PERSON_NAME] in the FIFA World Cup™"
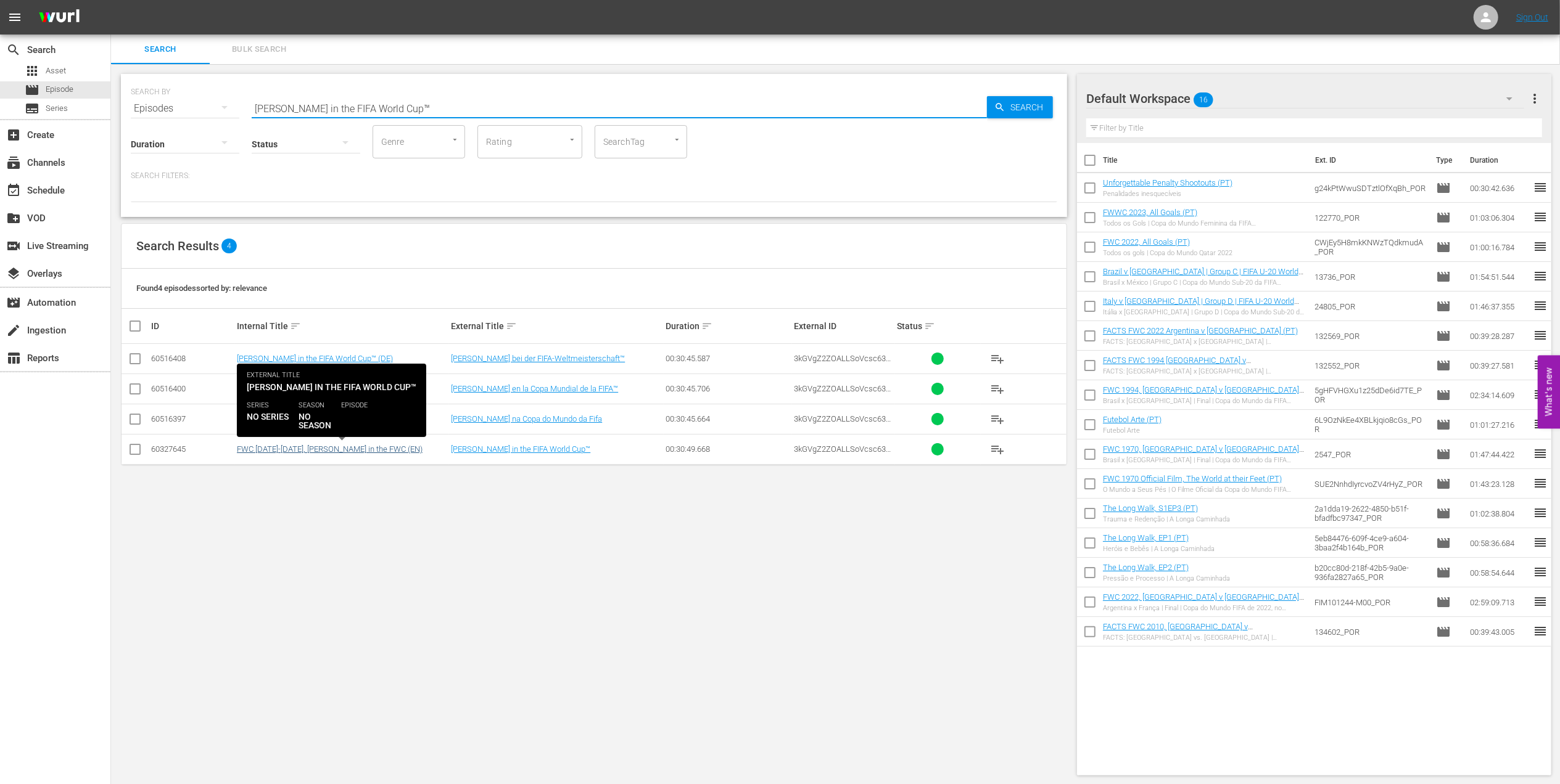
type input "[PERSON_NAME] in the FIFA World Cup™"
click at [383, 448] on link "FWC [DATE]-[DATE], [PERSON_NAME] in the FWC (EN)" at bounding box center [329, 449] width 185 height 9
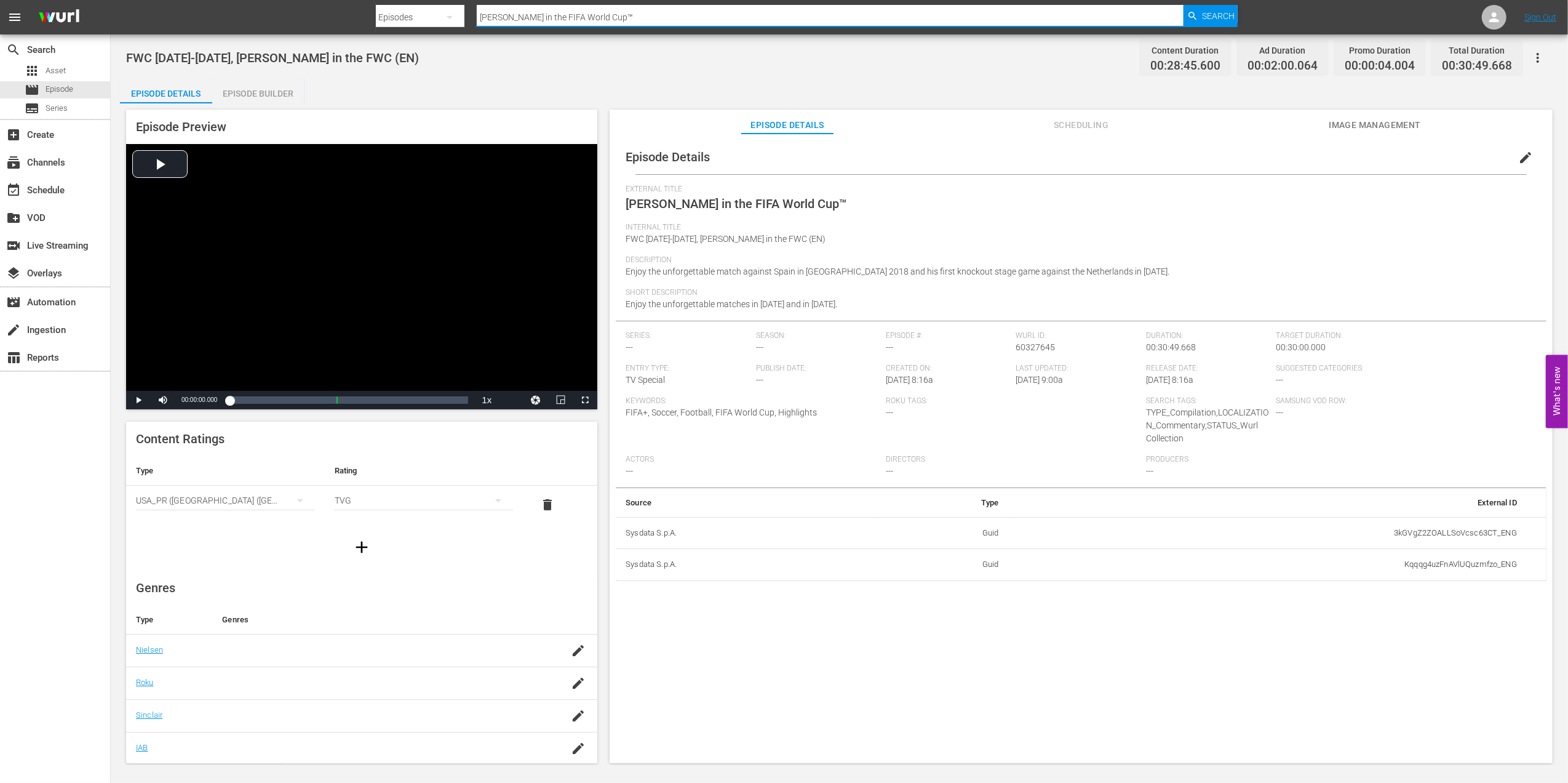
drag, startPoint x: 638, startPoint y: 15, endPoint x: 399, endPoint y: 15, distance: 239.0
click at [400, 15] on div "Search By Episodes Search ID, Title, Description, Keywords, or Category [PERSON…" at bounding box center [807, 17] width 862 height 30
paste input "FWC 2006, [GEOGRAPHIC_DATA] v [GEOGRAPHIC_DATA] (Round of 16)"
type input "FWC 2006, [GEOGRAPHIC_DATA] v [GEOGRAPHIC_DATA] (Round of 16)"
click at [1201, 4] on div at bounding box center [807, 3] width 862 height 2
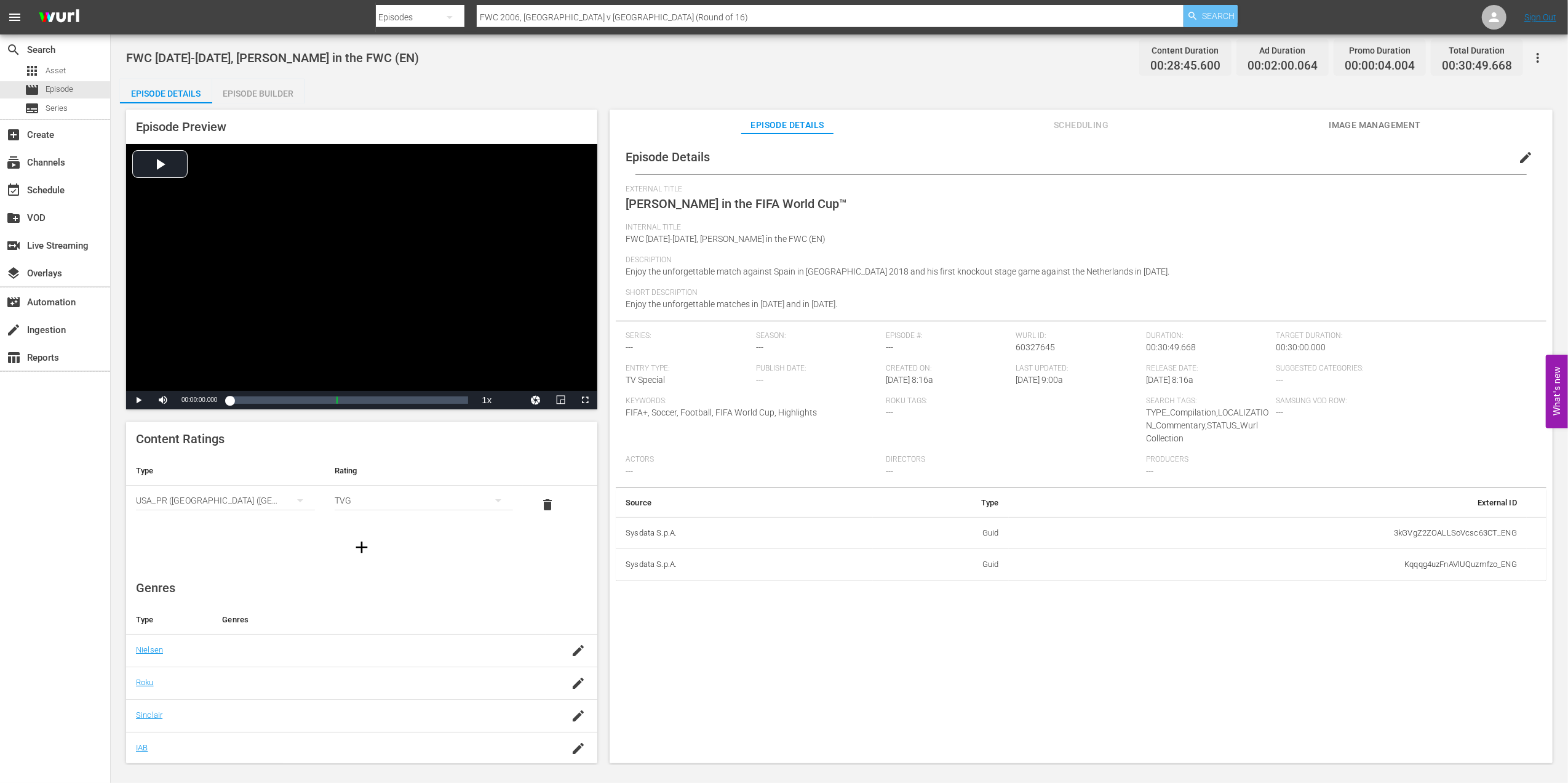
click at [1209, 19] on span "Search" at bounding box center [1218, 16] width 33 height 22
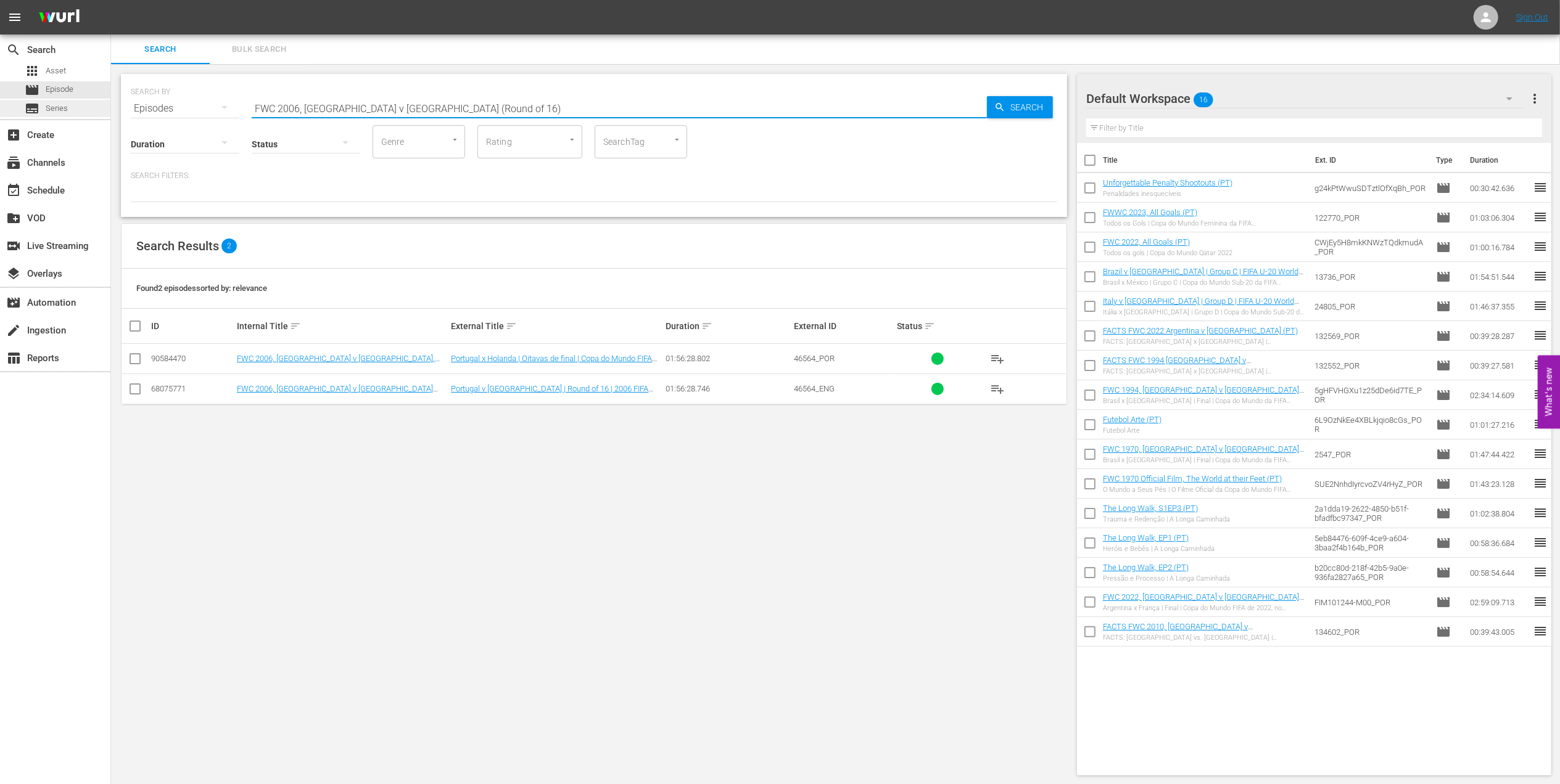
drag, startPoint x: 506, startPoint y: 108, endPoint x: 102, endPoint y: 110, distance: 404.0
click at [111, 0] on div "search Search apps Asset movie Episode subtitles Series add_box Create subscrip…" at bounding box center [836, 0] width 1449 height 0
